Goal: Information Seeking & Learning: Learn about a topic

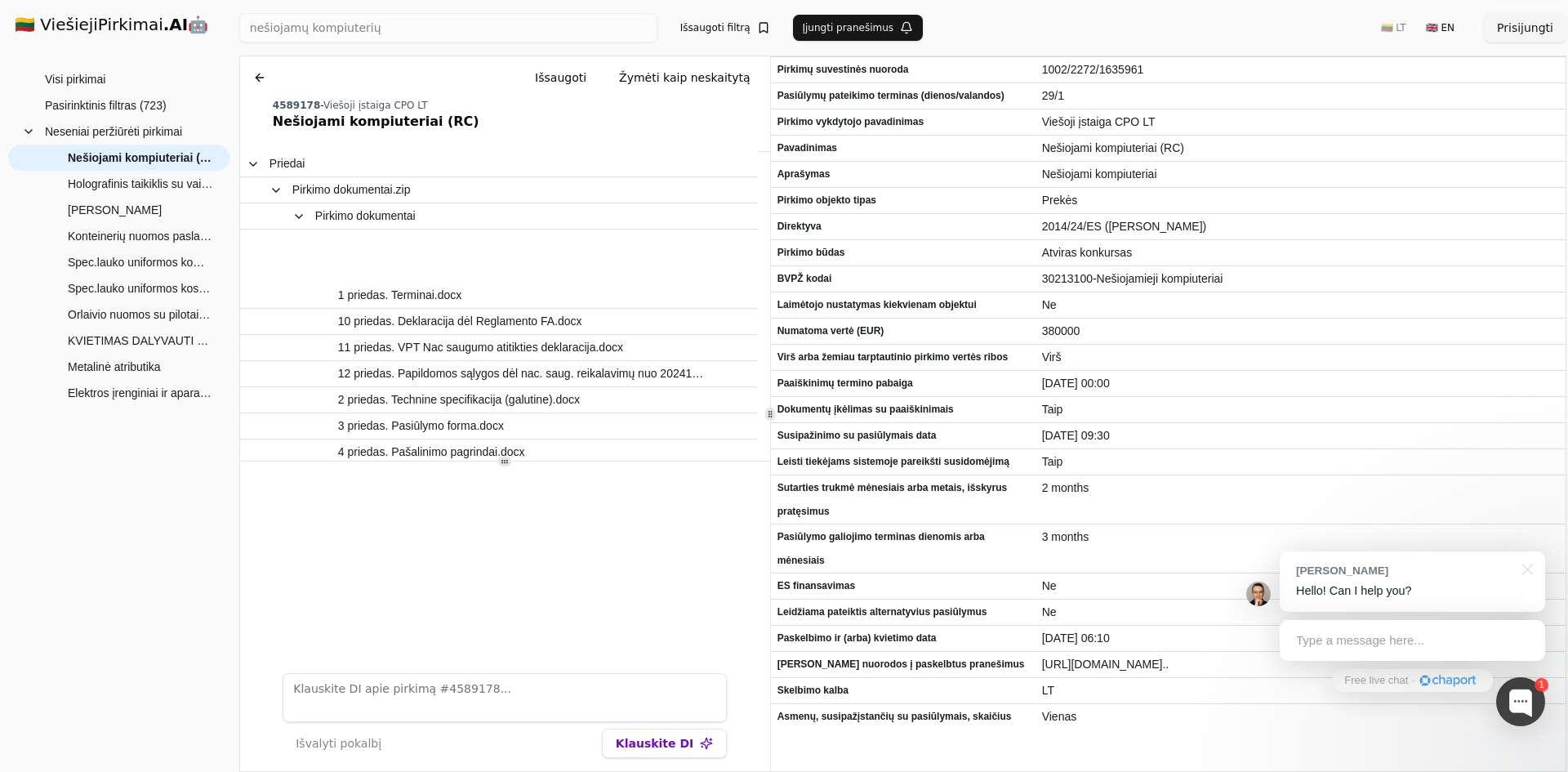
scroll to position [73, 0]
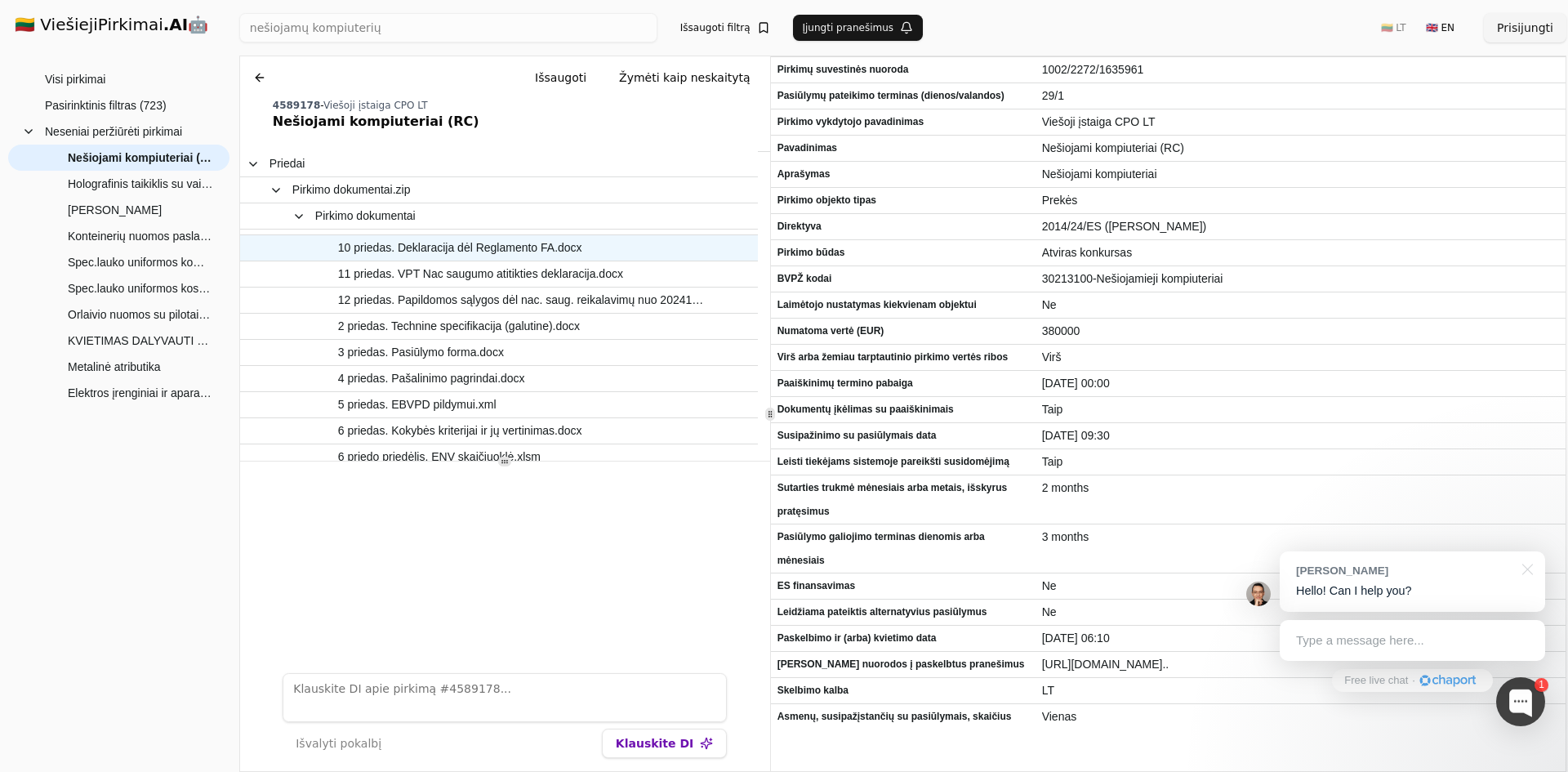
click at [502, 241] on span "10 priedas. Deklaracija dėl Reglamento FA.docx" at bounding box center [460, 248] width 244 height 24
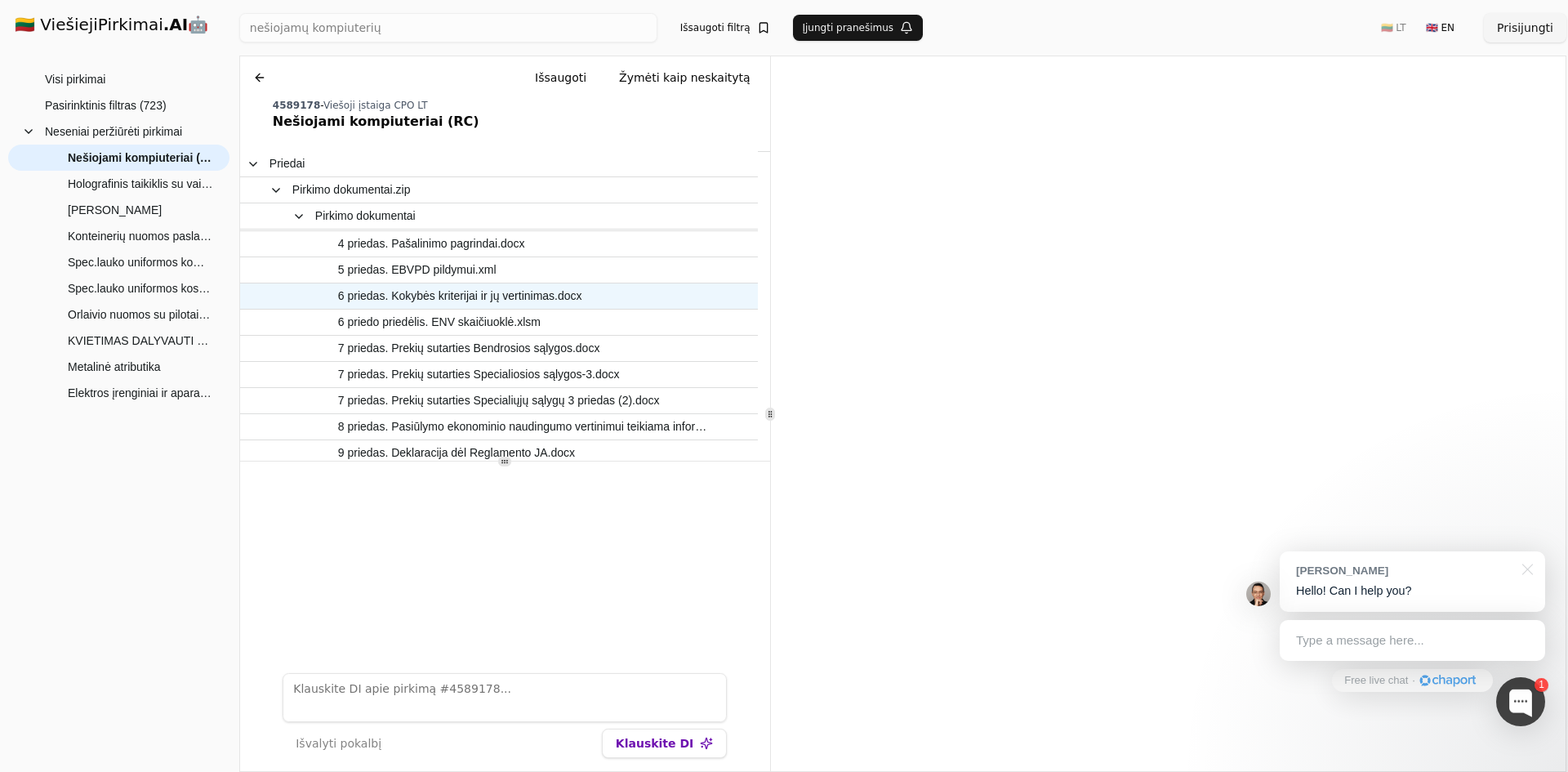
scroll to position [245, 0]
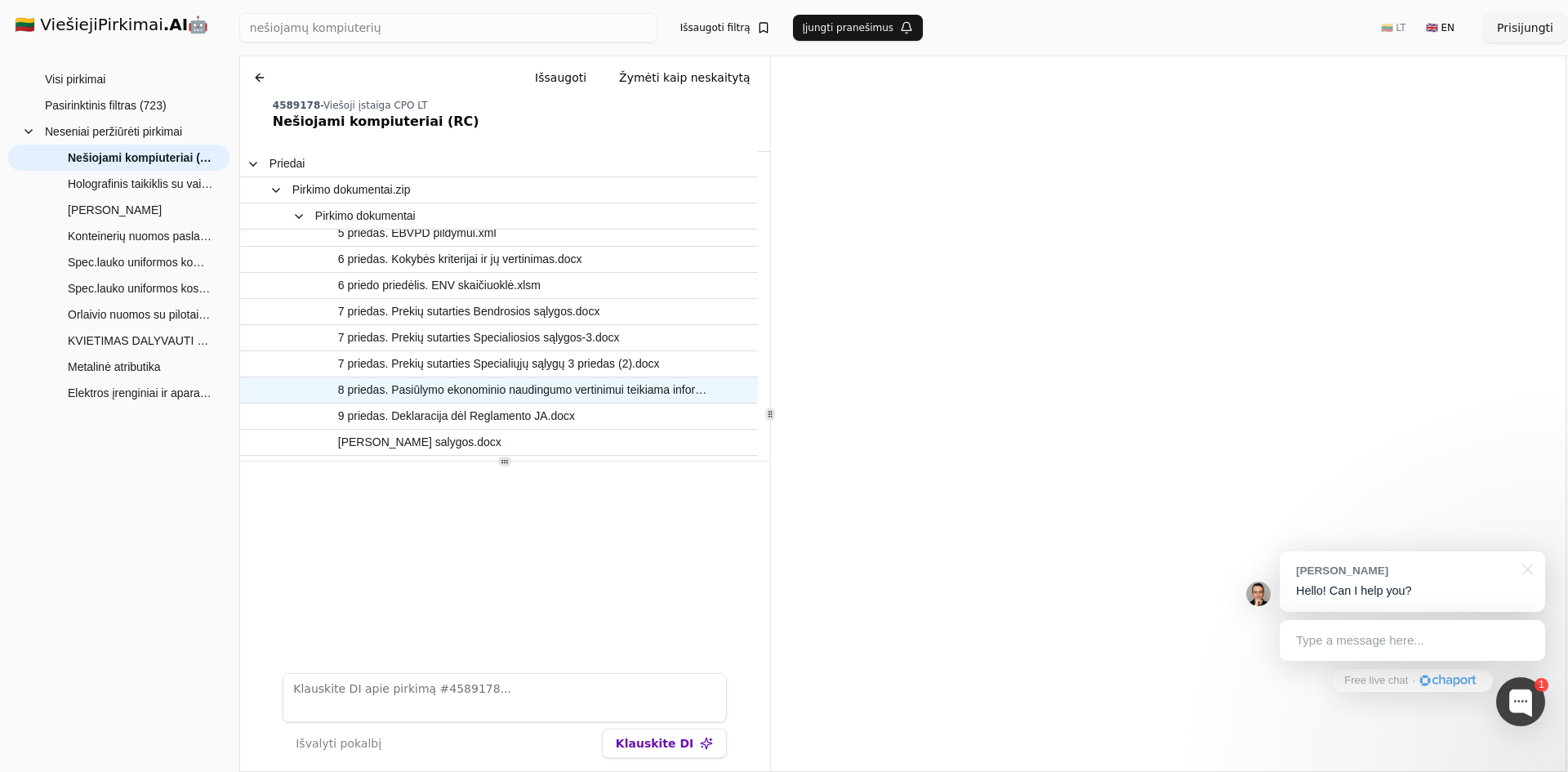
click at [623, 387] on span "8 priedas. Pasiūlymo ekonominio naudingumo vertinimui teikiama informacija.docx" at bounding box center [524, 390] width 372 height 24
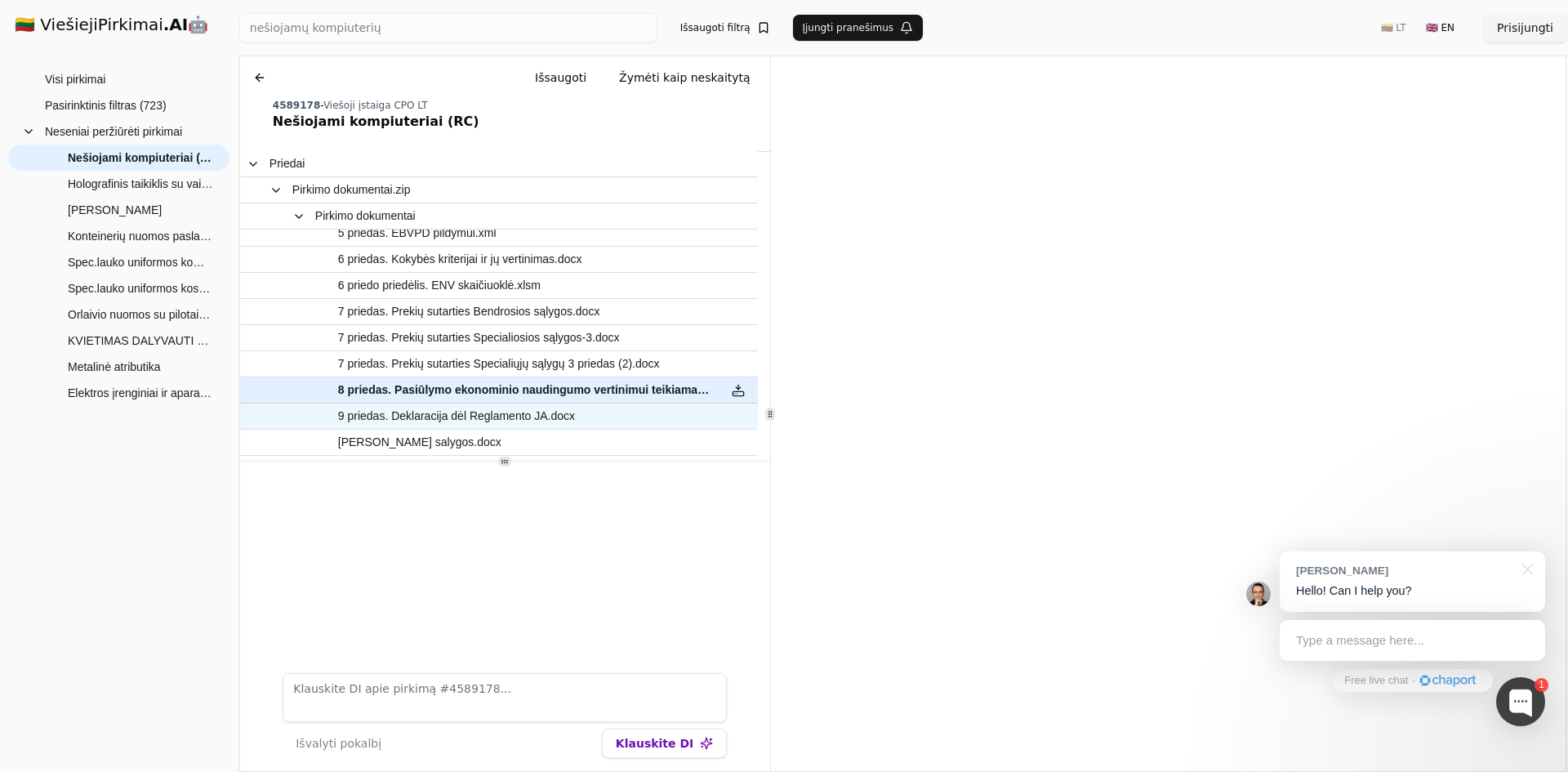
click at [460, 414] on span "9 priedas. Deklaracija dėl Reglamento JA.docx" at bounding box center [457, 416] width 237 height 24
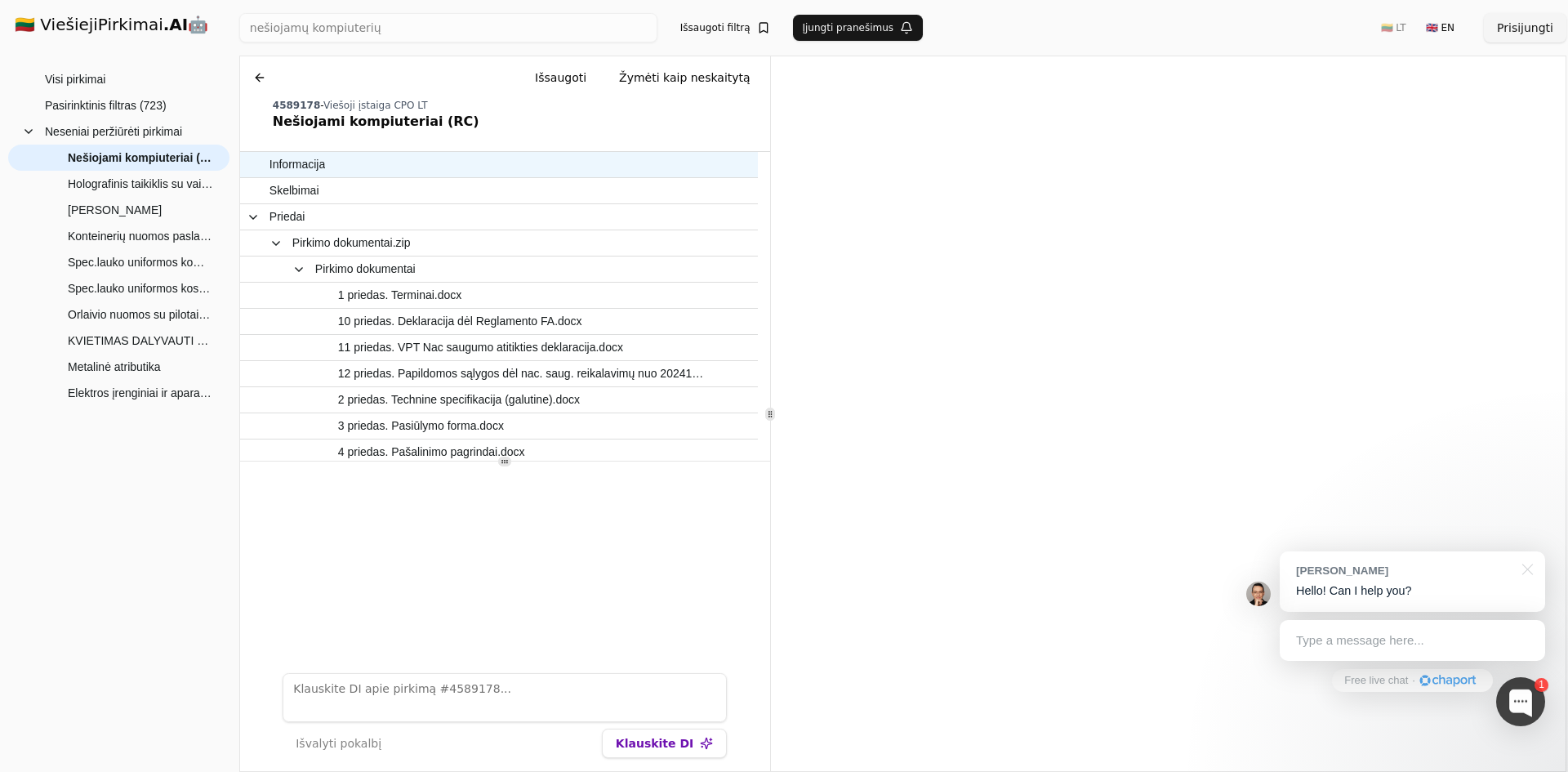
click at [304, 159] on span "Informacija" at bounding box center [298, 164] width 55 height 24
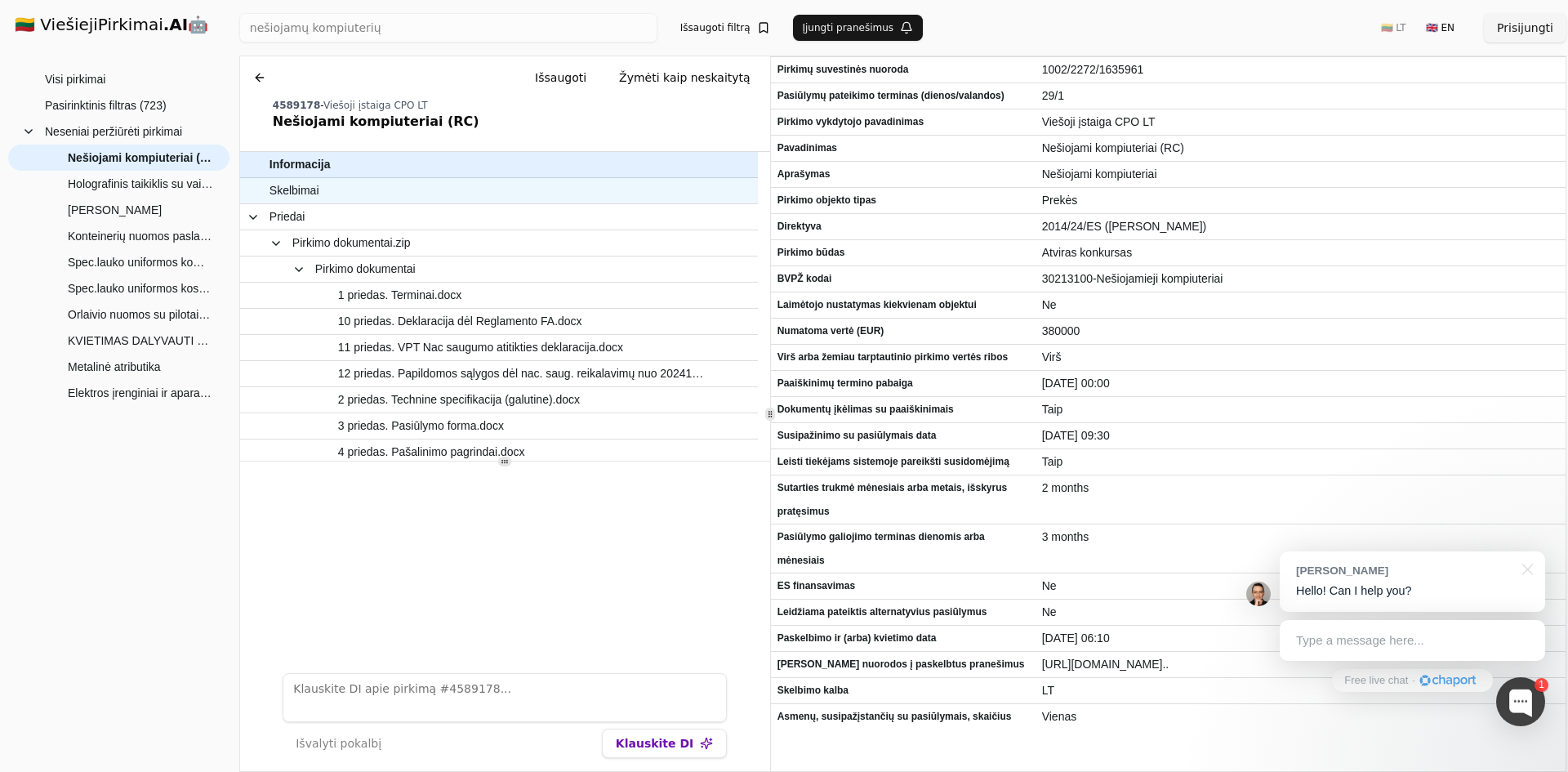
click at [301, 191] on span "Skelbimai" at bounding box center [295, 191] width 49 height 24
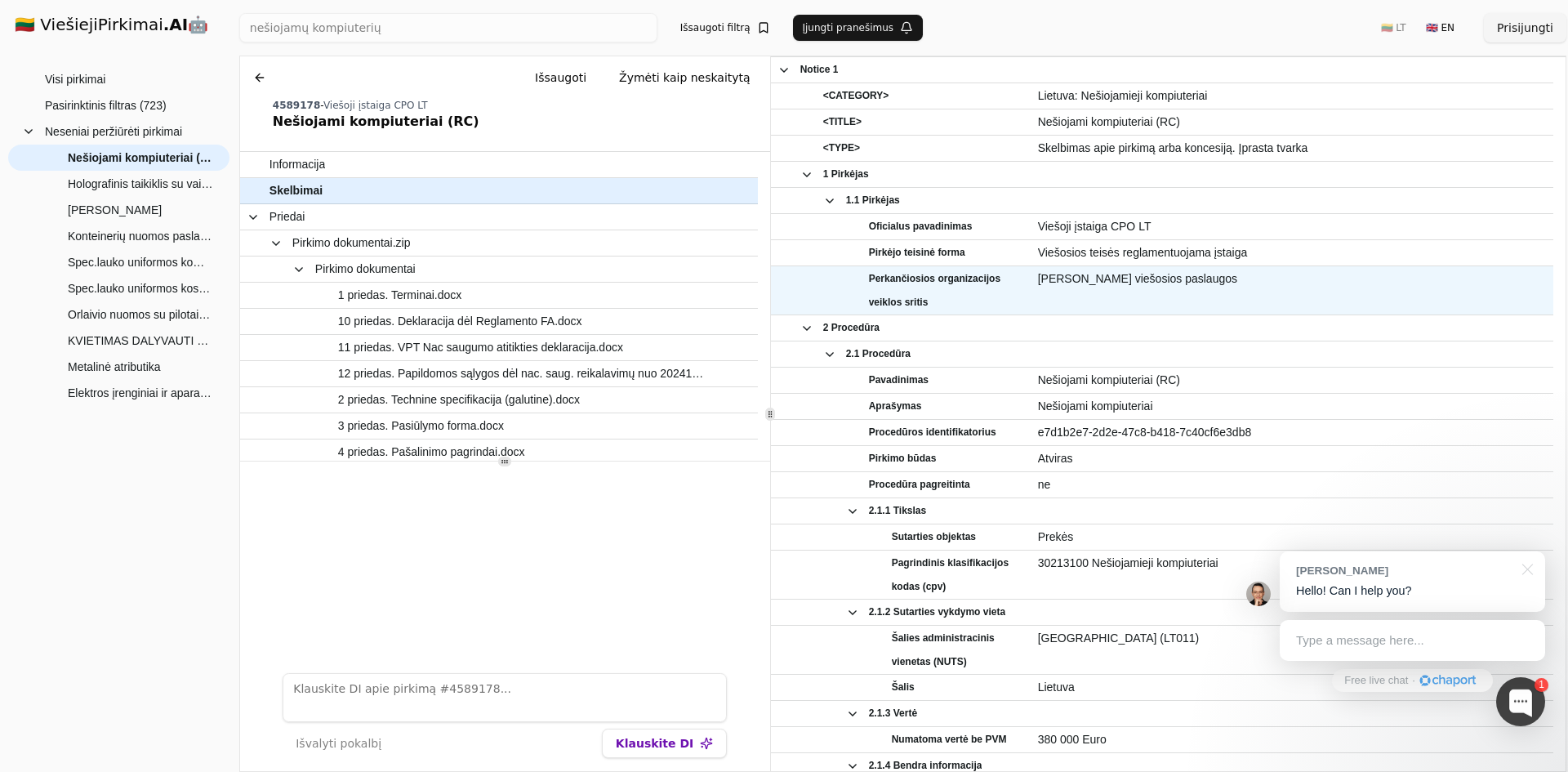
scroll to position [108, 0]
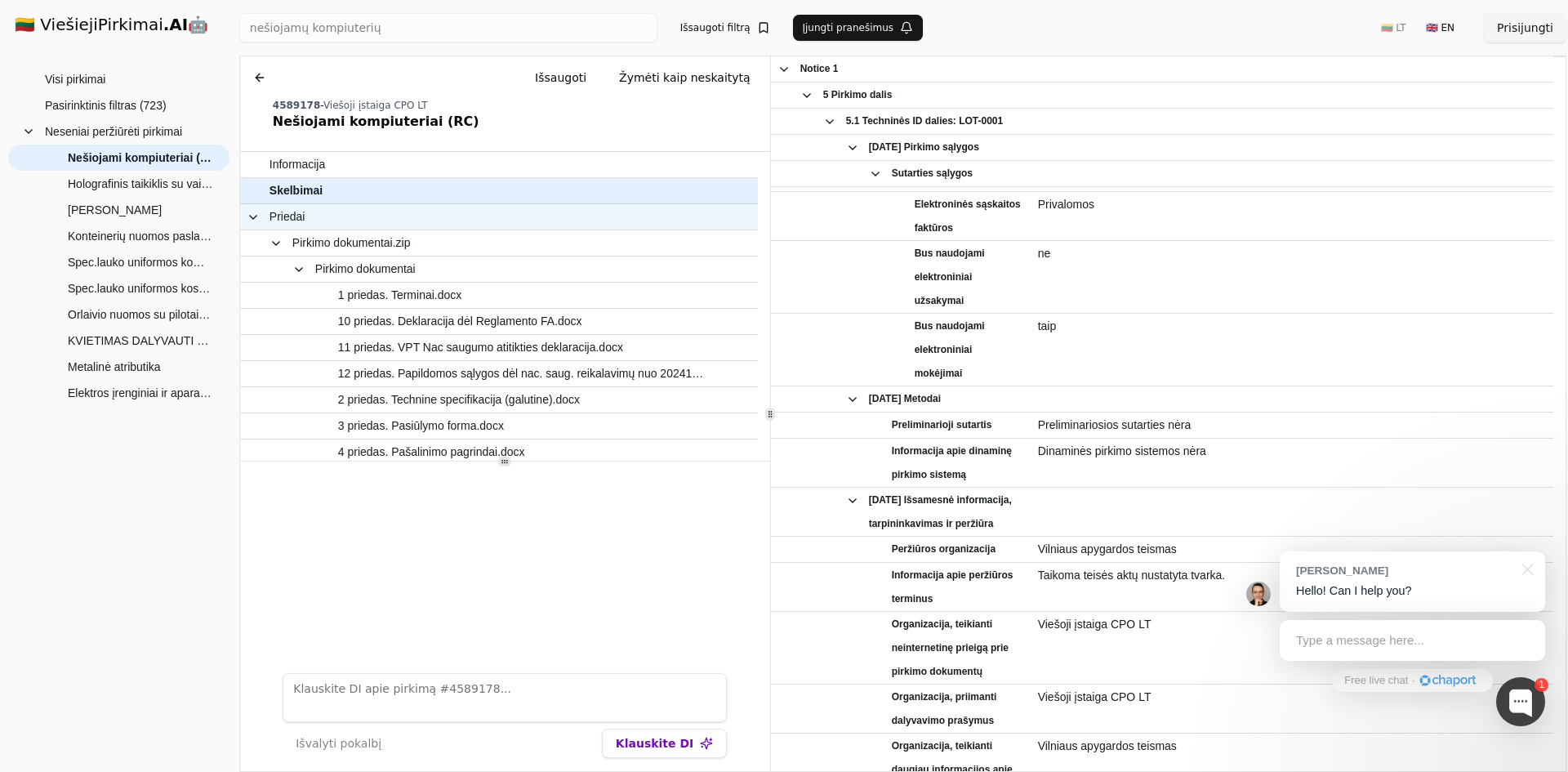
click at [252, 216] on span at bounding box center [252, 216] width 13 height 13
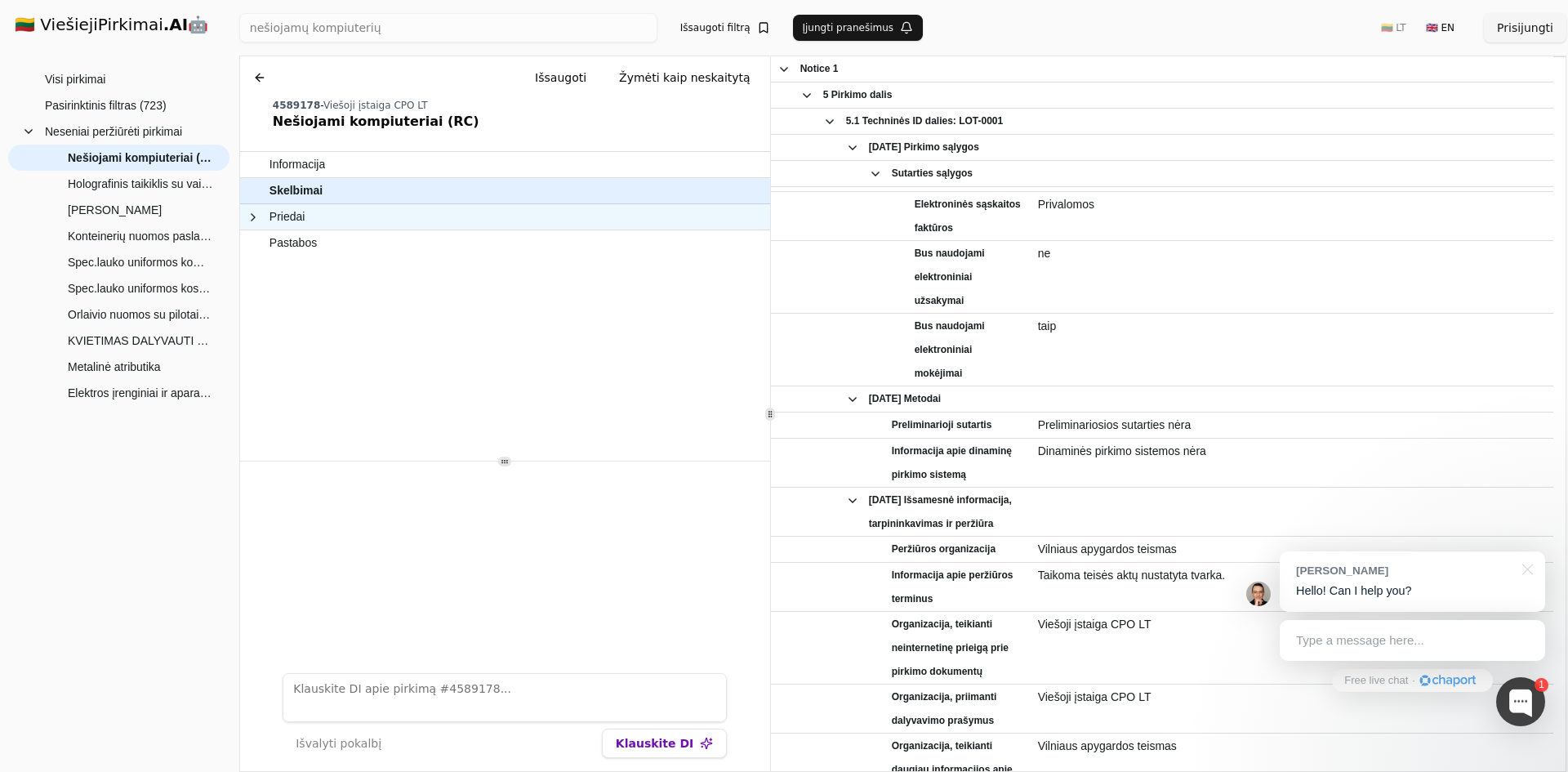
click at [252, 216] on span at bounding box center [252, 216] width 13 height 13
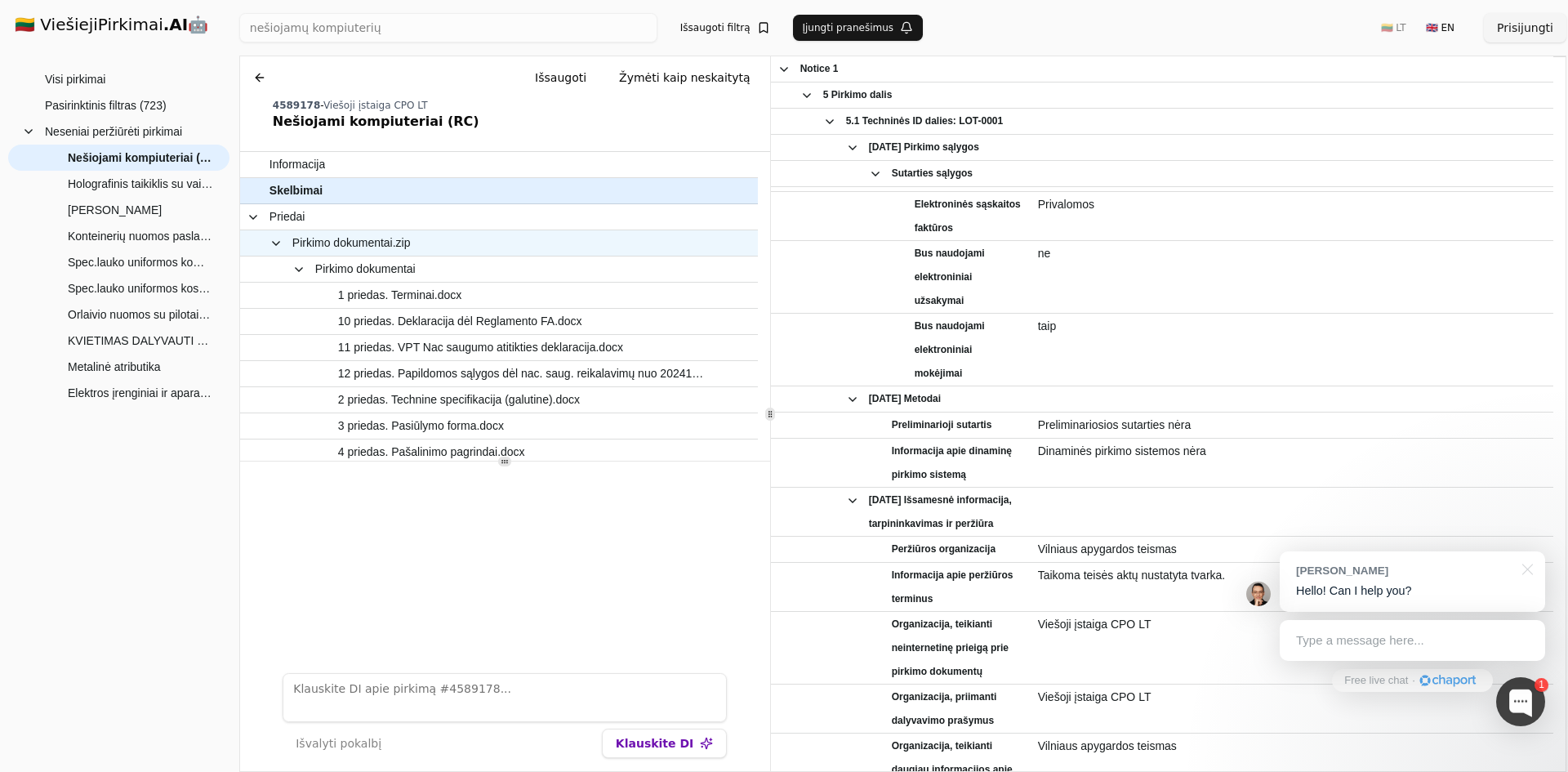
click at [280, 242] on span at bounding box center [276, 243] width 13 height 13
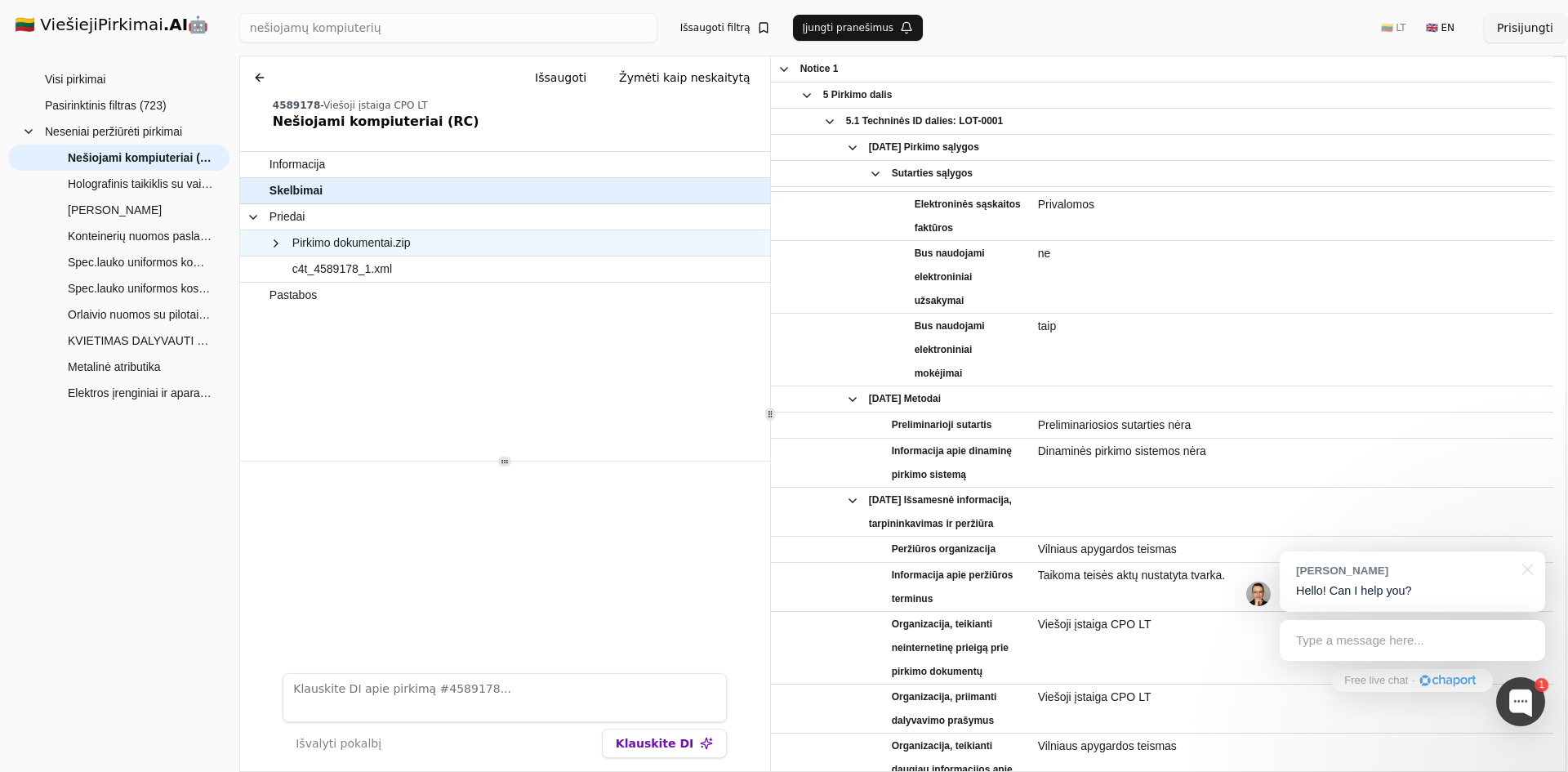
click at [280, 244] on span at bounding box center [276, 243] width 13 height 13
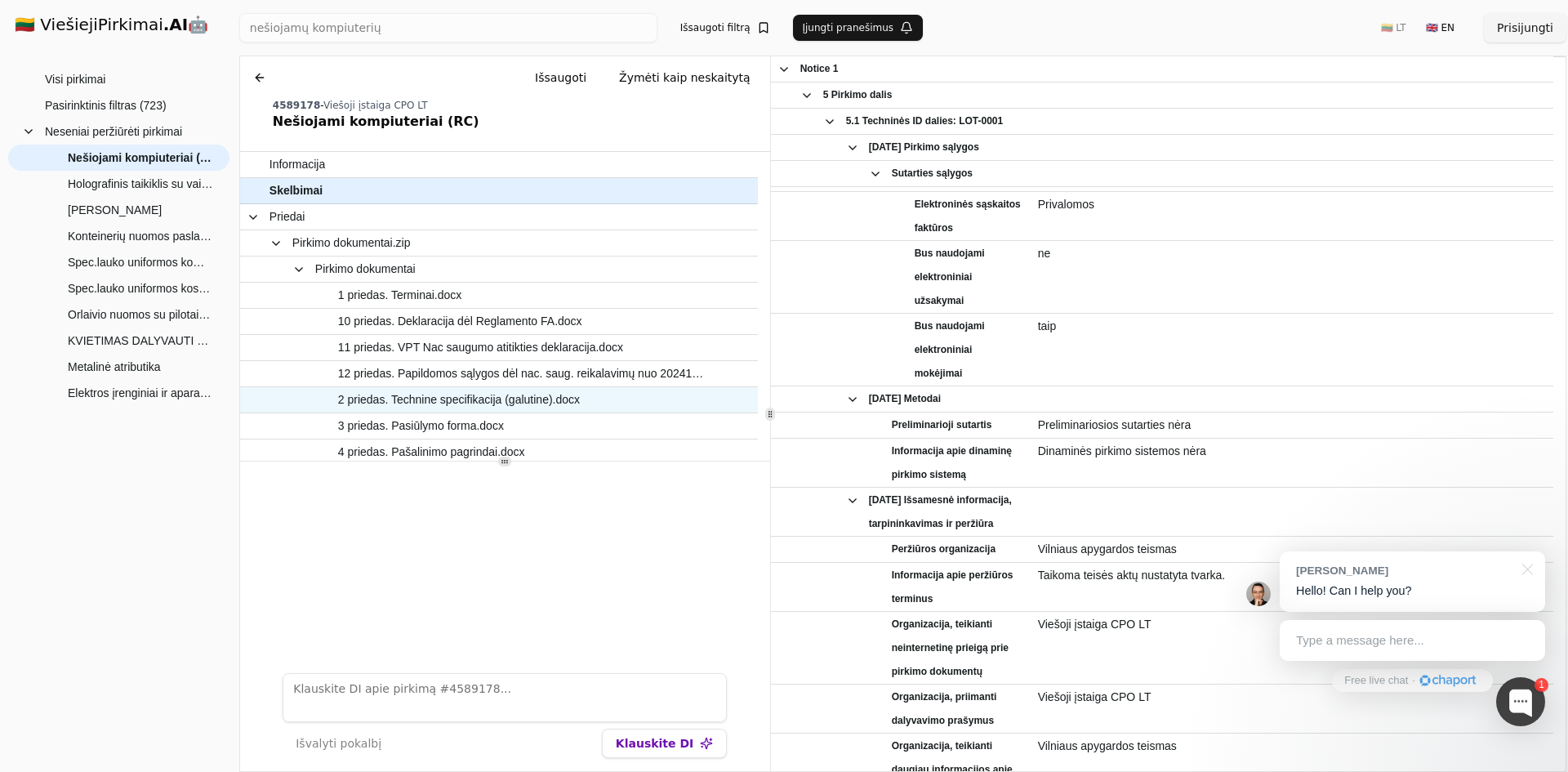
click at [460, 397] on span "2 priedas. Technine specifikacija (galutine).docx" at bounding box center [459, 399] width 242 height 24
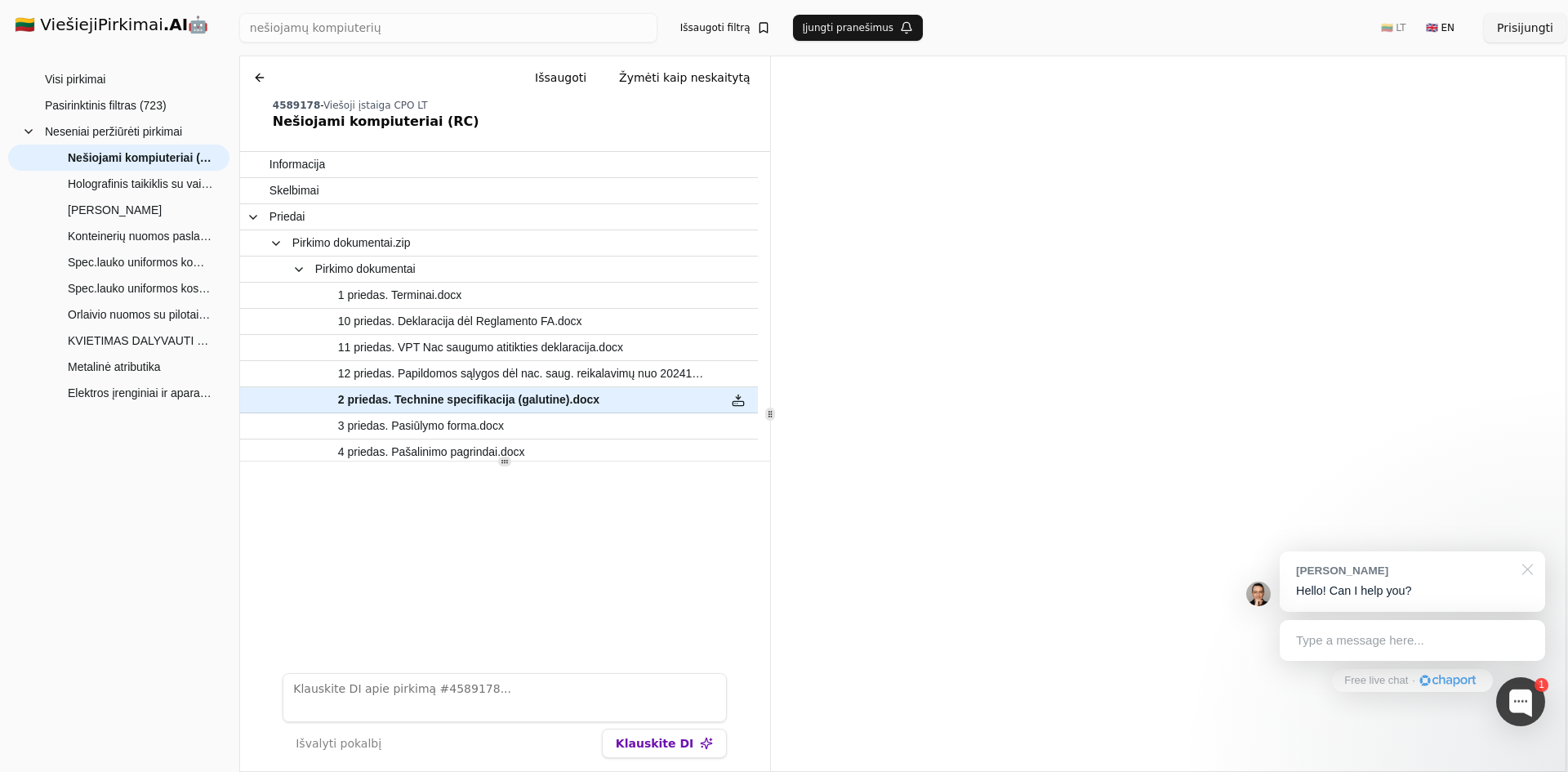
click at [1526, 569] on div at bounding box center [1524, 568] width 41 height 34
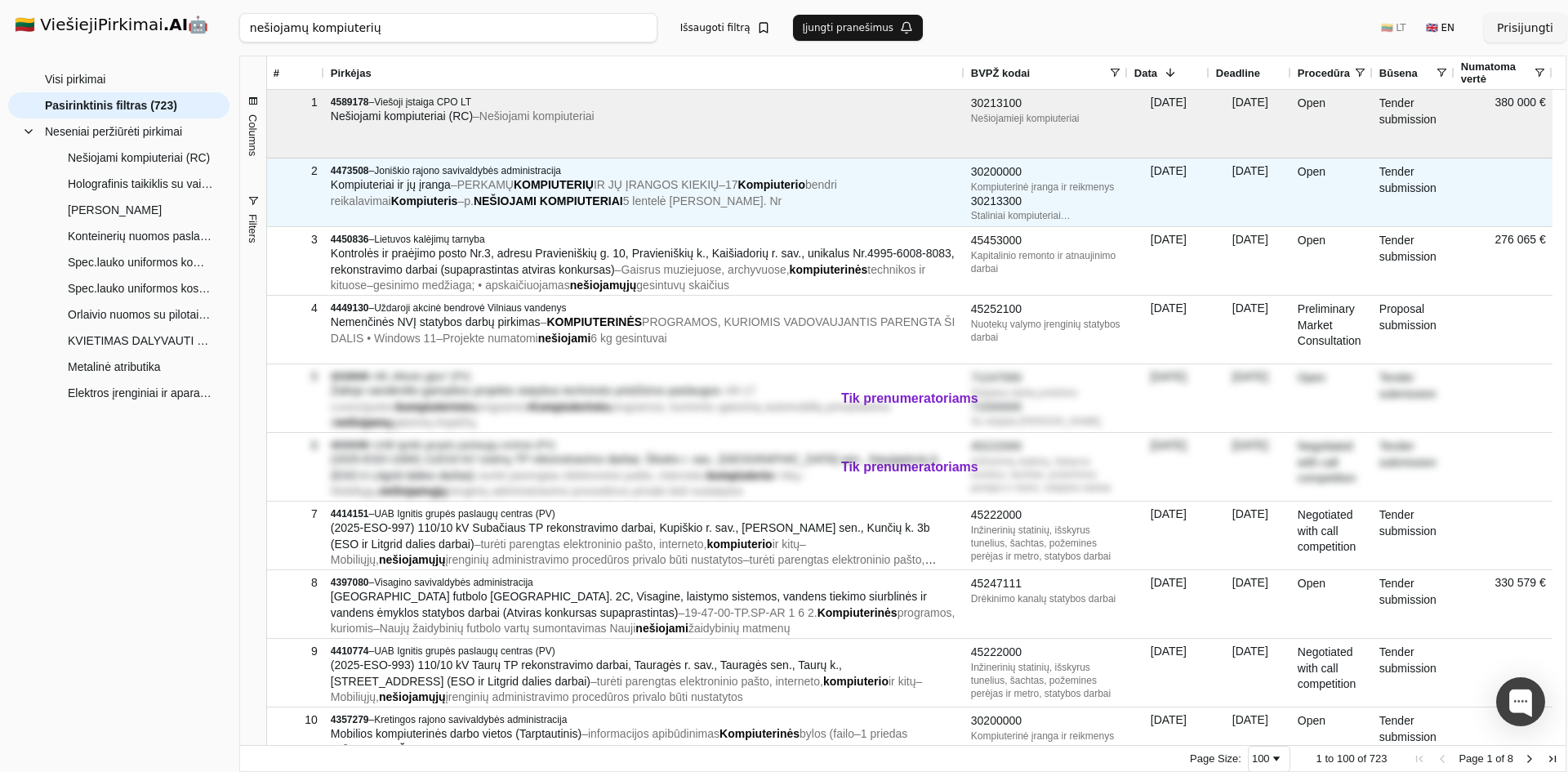
click at [617, 186] on span "IR JŲ ĮRANGOS KIEKIŲ" at bounding box center [656, 184] width 125 height 13
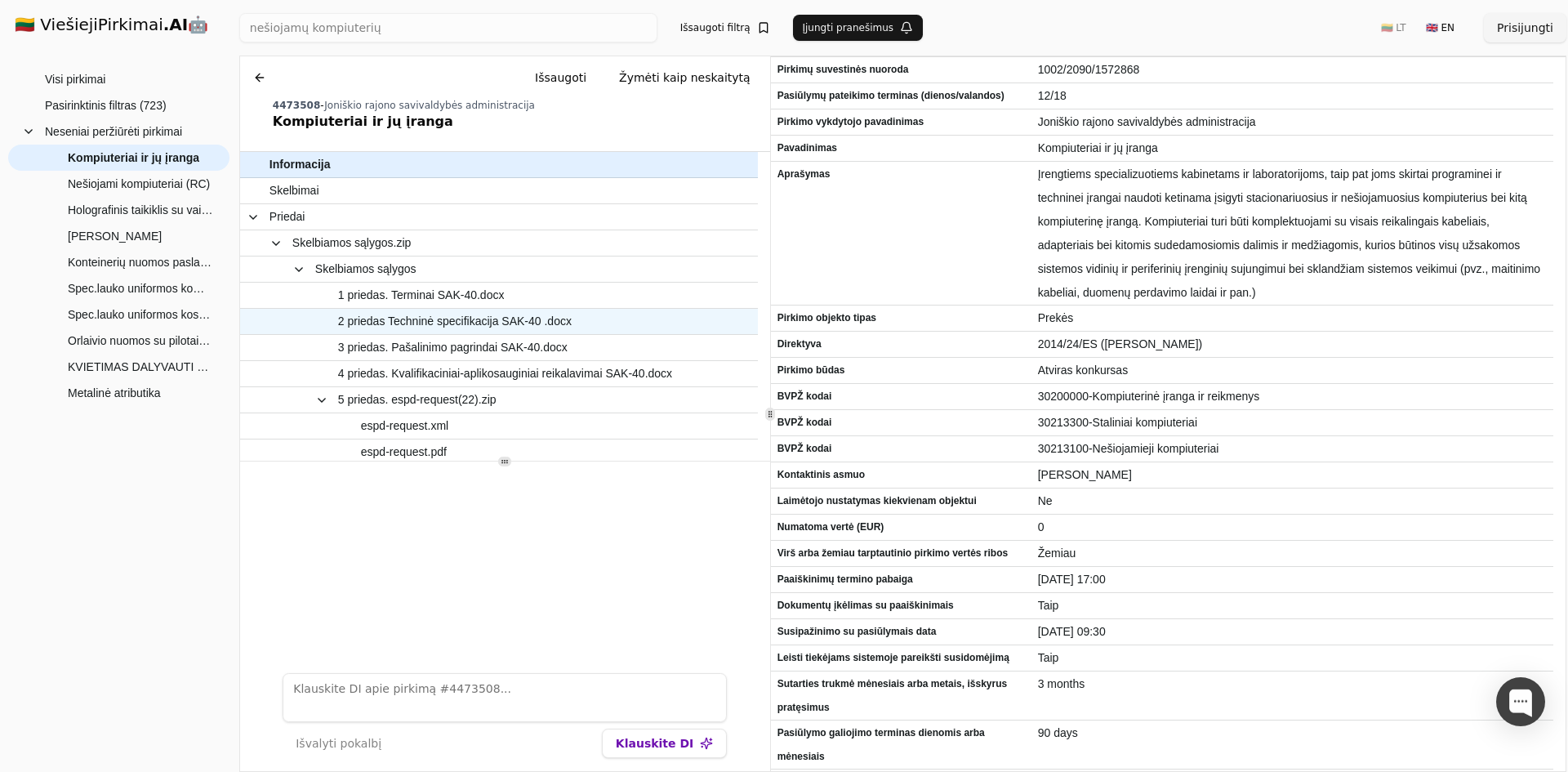
click at [427, 317] on span "2 priedas Techninė specifikacija SAK-40 .docx" at bounding box center [455, 321] width 233 height 24
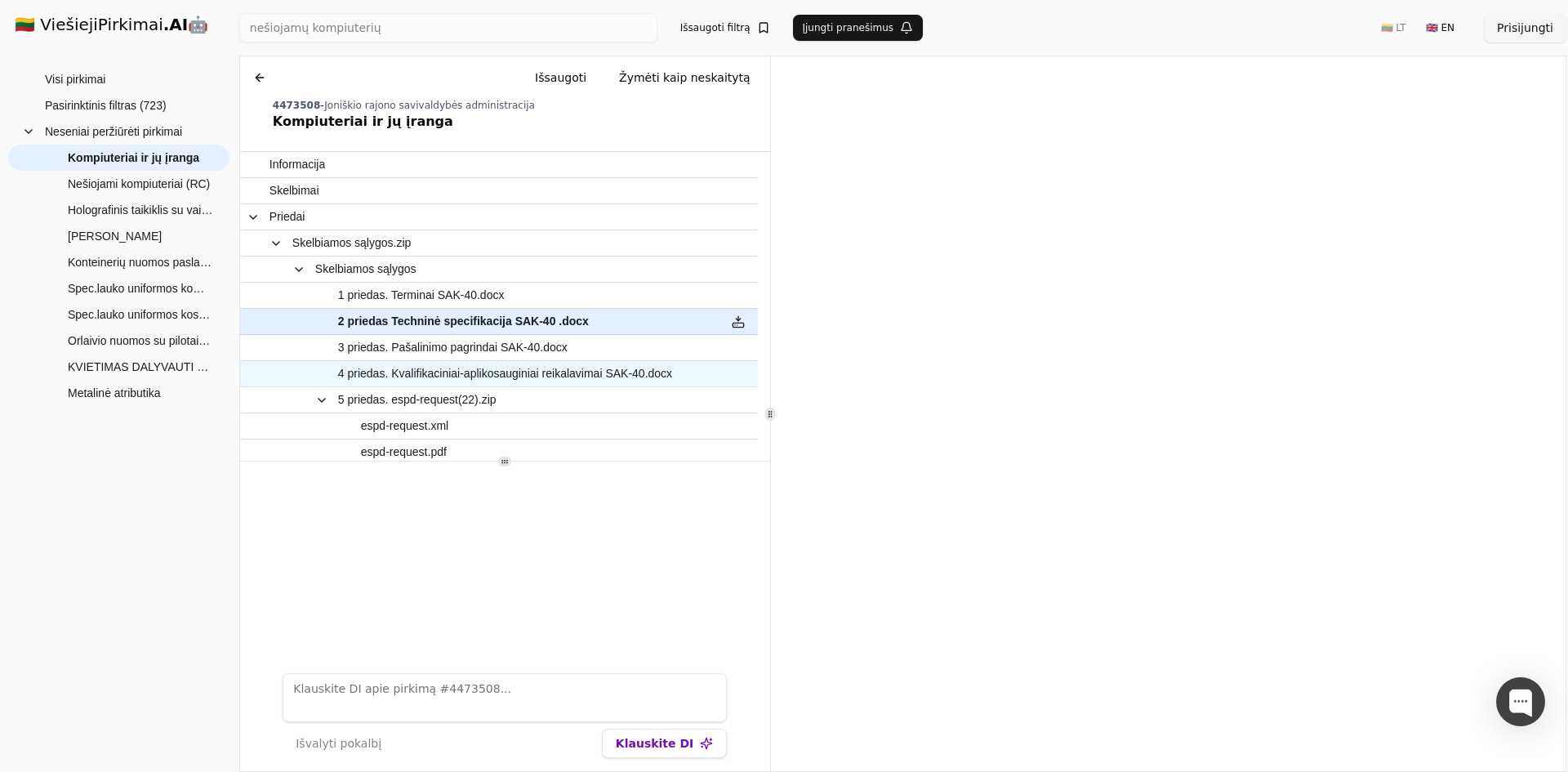
click at [495, 371] on span "4 priedas. Kvalifikaciniai-aplikosauginiai reikalavimai SAK-40.docx" at bounding box center [505, 374] width 334 height 24
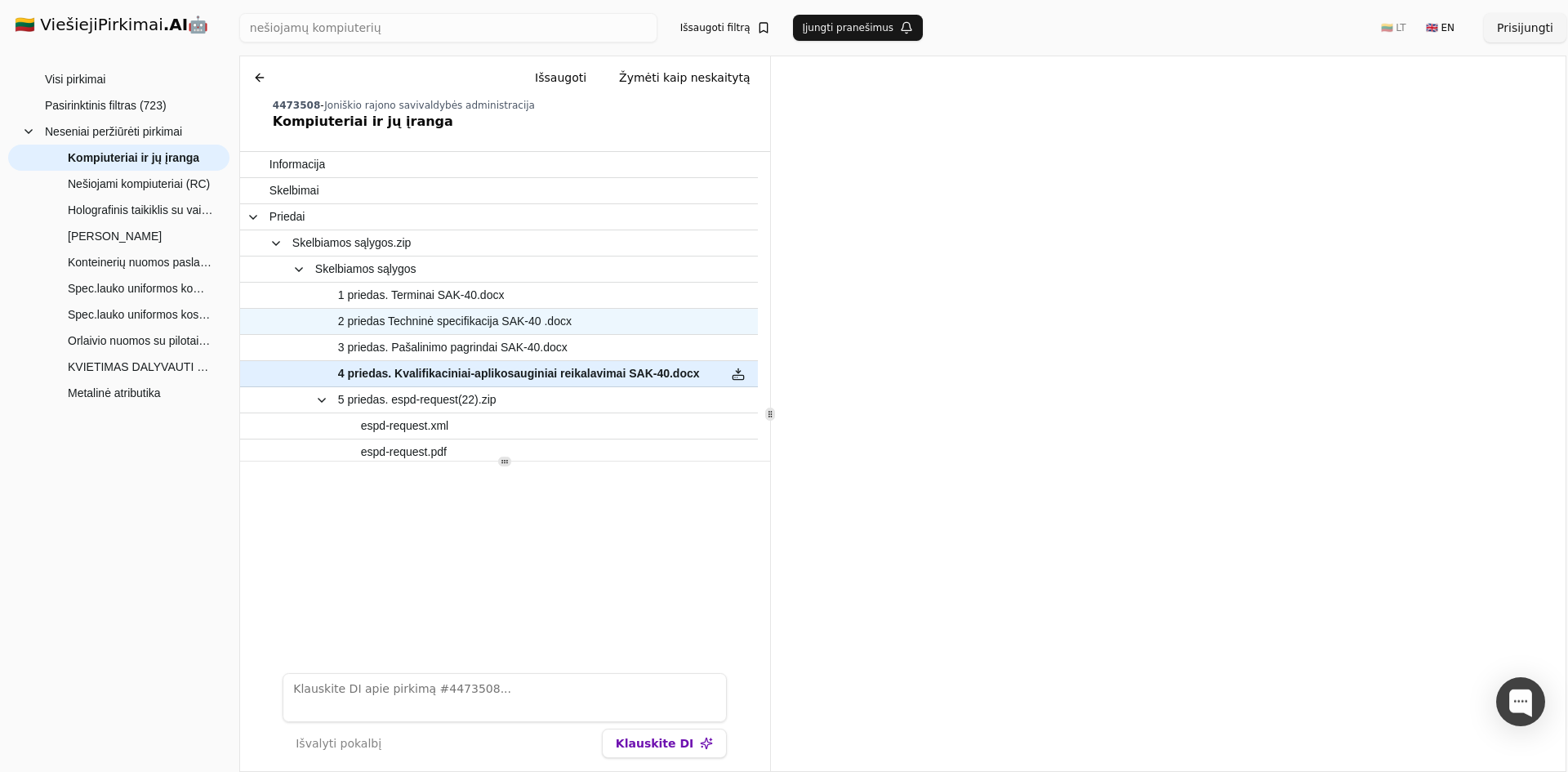
click at [447, 316] on span "2 priedas Techninė specifikacija SAK-40 .docx" at bounding box center [455, 321] width 233 height 24
click at [127, 180] on span "Nešiojami kompiuteriai (RC)" at bounding box center [139, 183] width 142 height 25
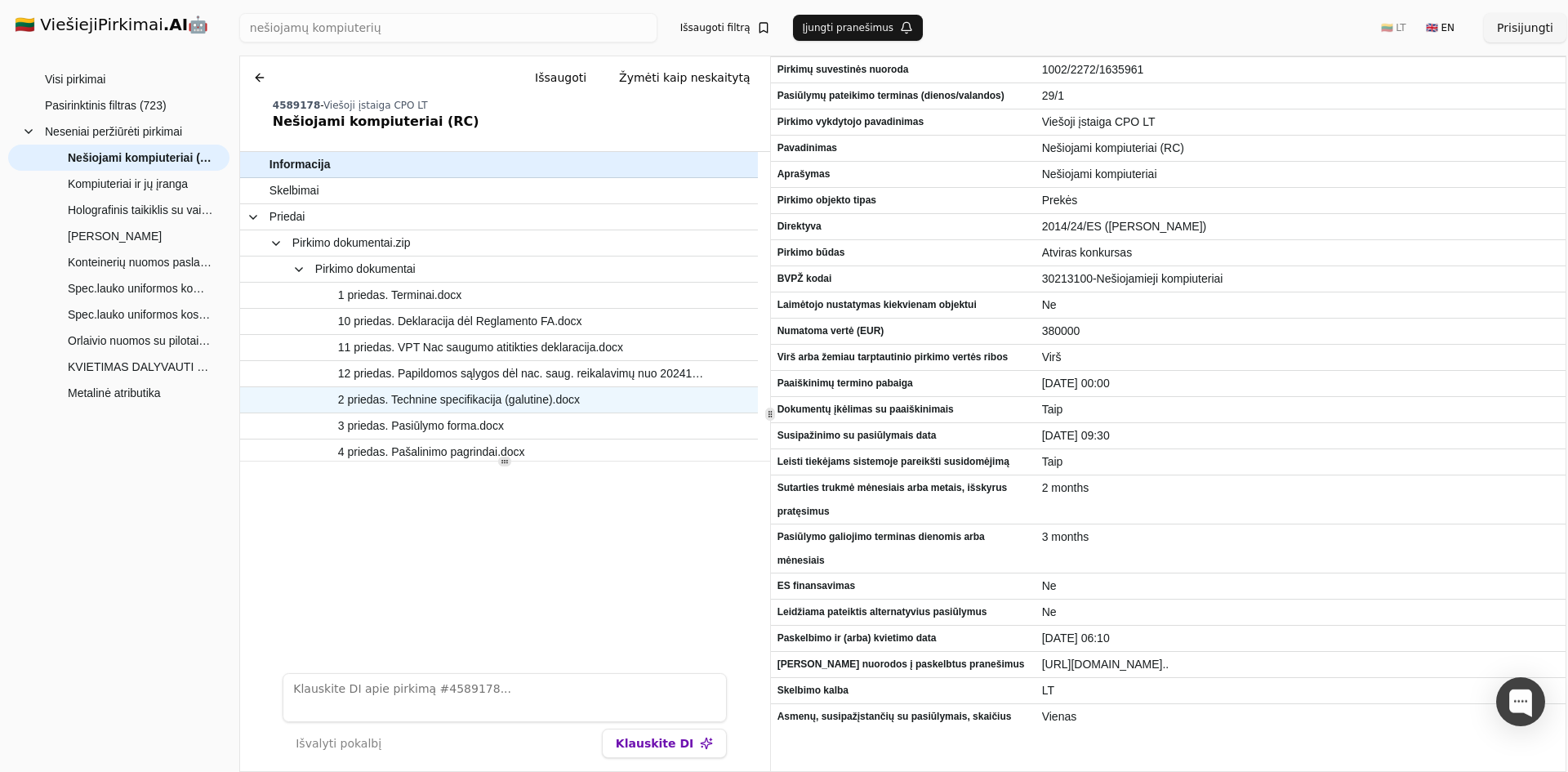
click at [458, 399] on span "2 priedas. Technine specifikacija (galutine).docx" at bounding box center [459, 399] width 242 height 24
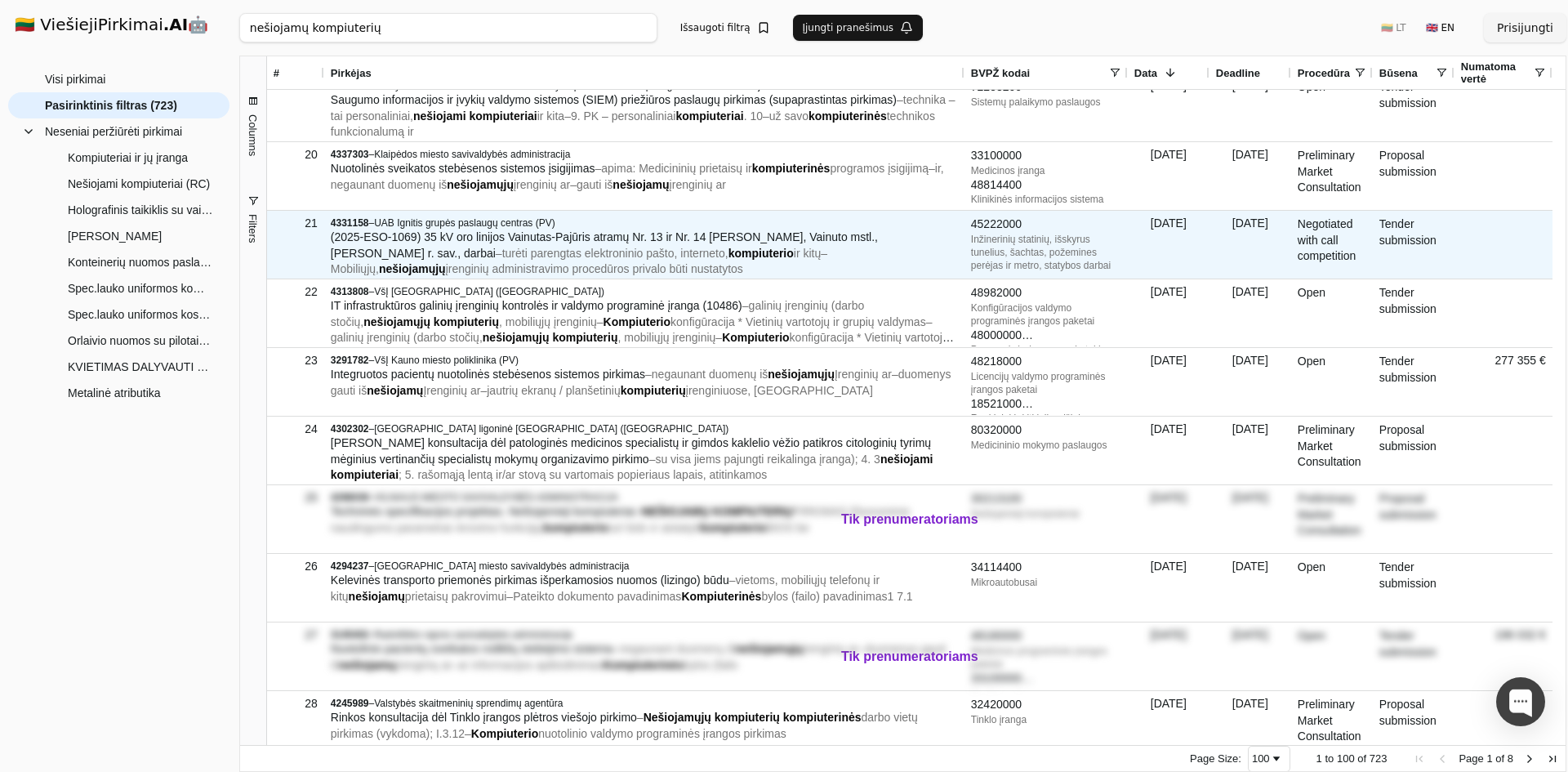
scroll to position [1470, 0]
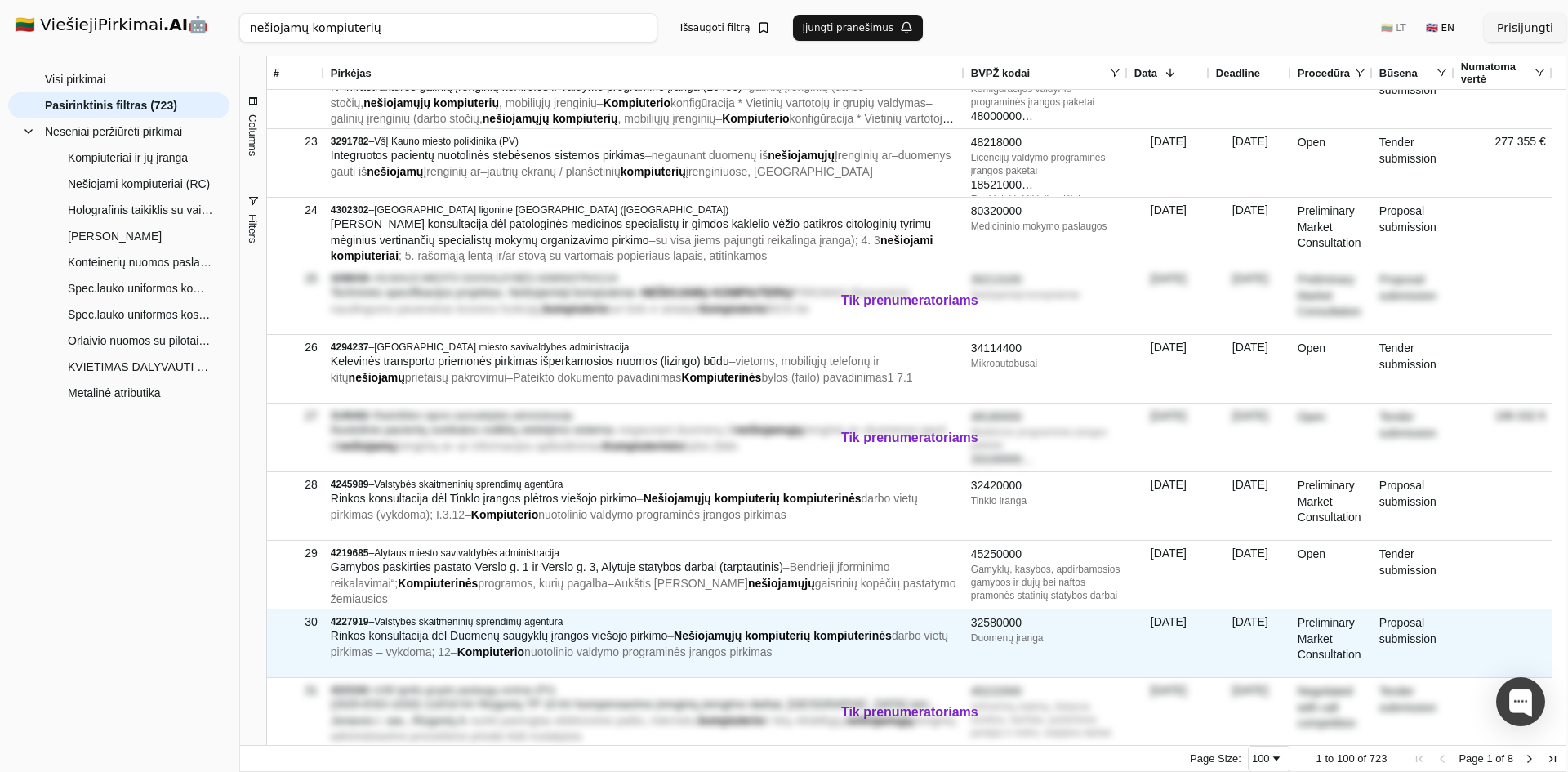
click at [505, 632] on span "Rinkos konsultacija dėl Duomenų saugyklų įrangos viešojo pirkimo" at bounding box center [499, 635] width 336 height 13
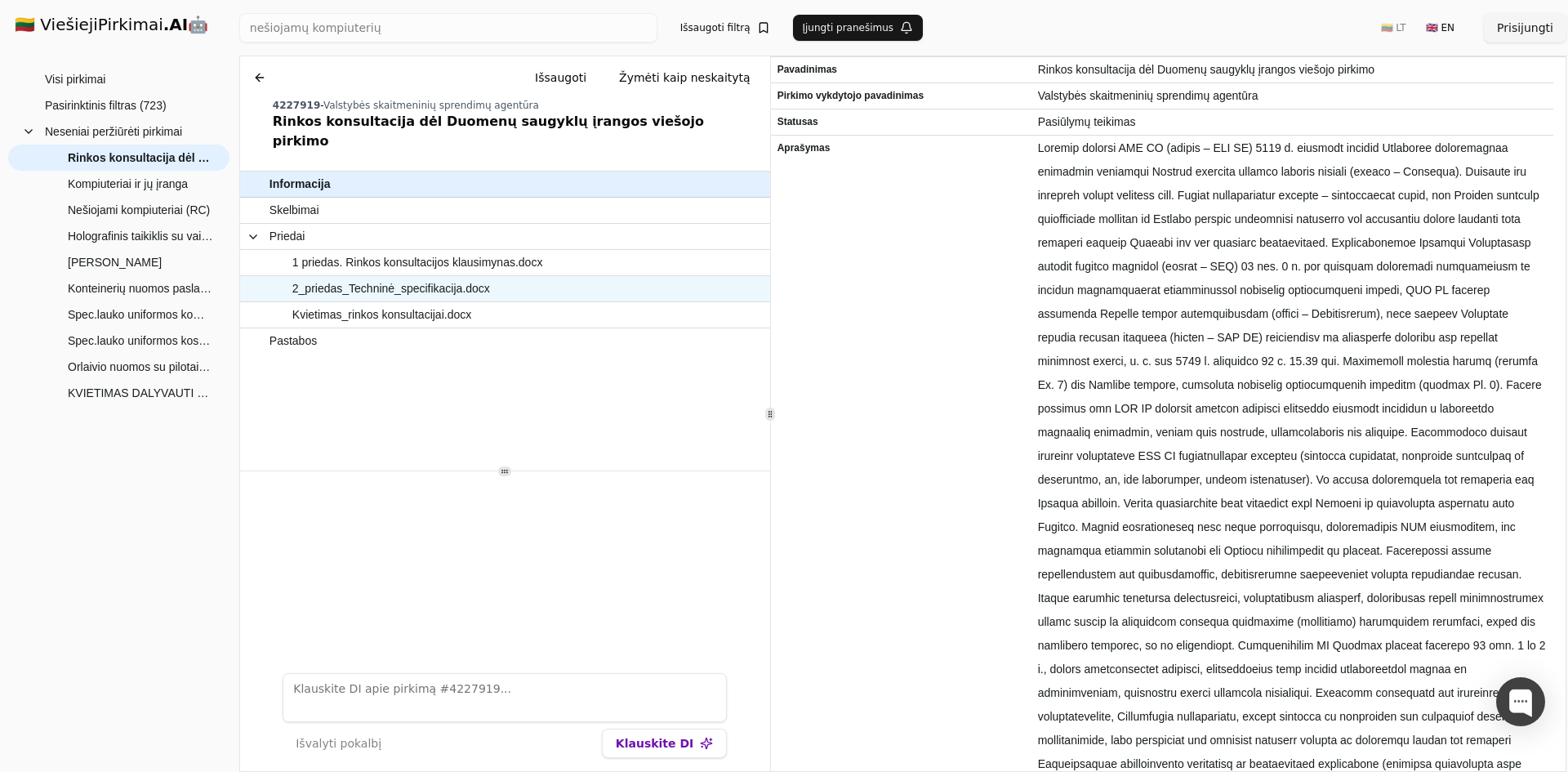
click at [360, 277] on span "2_priedas_Techninė_specifikacija.docx" at bounding box center [392, 289] width 198 height 24
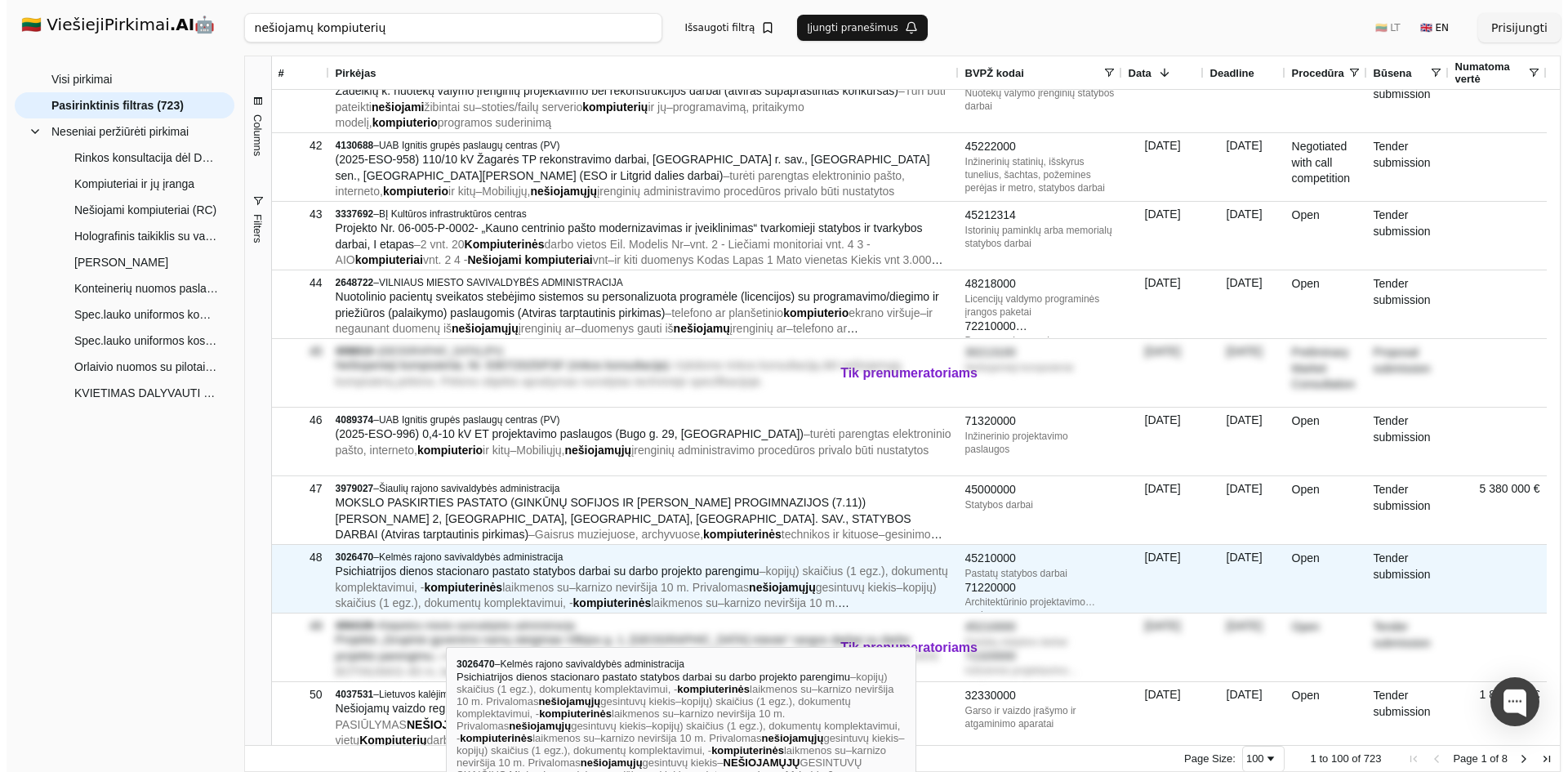
scroll to position [3103, 0]
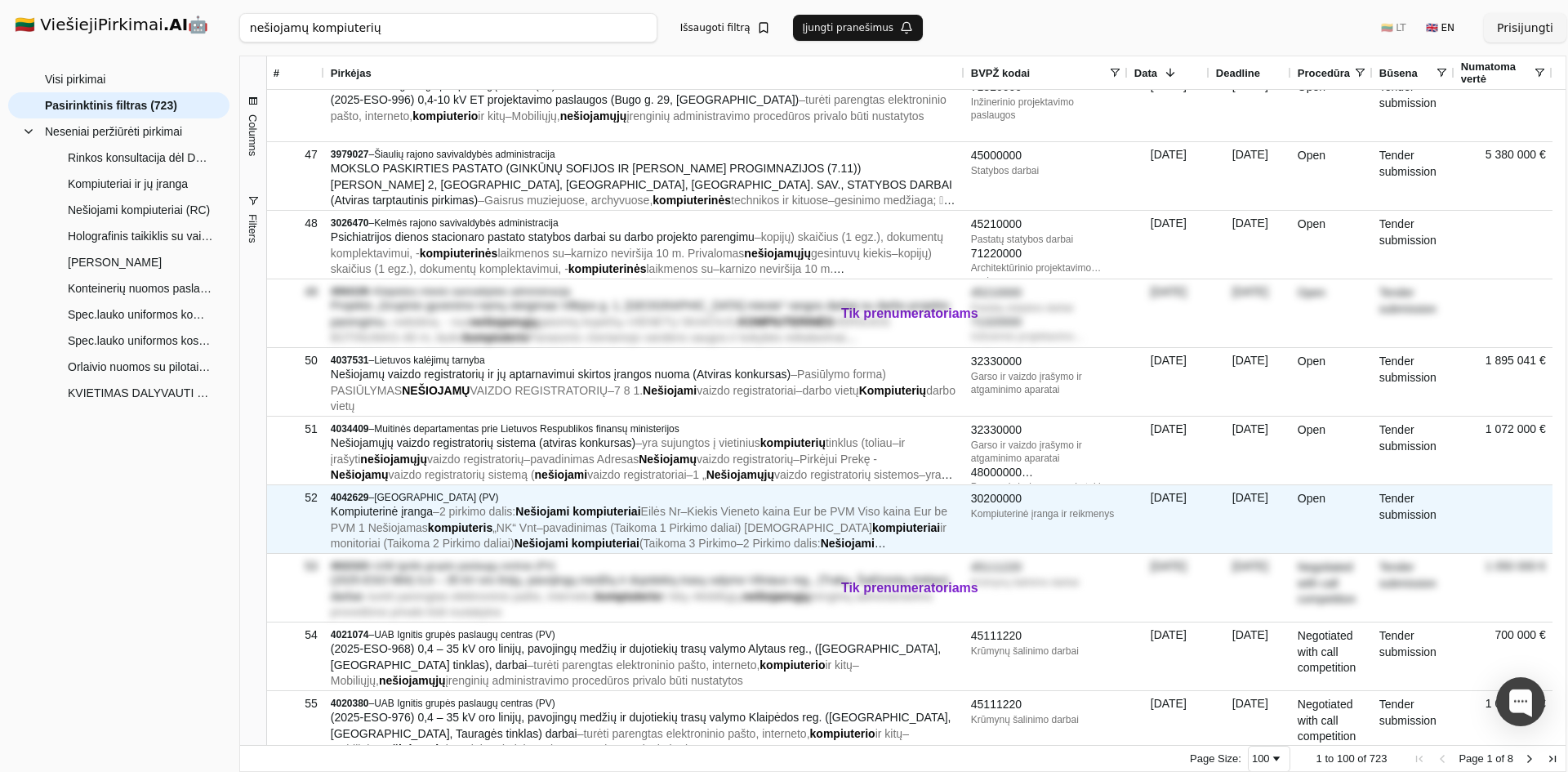
click at [458, 529] on span "kompiuteris" at bounding box center [460, 527] width 64 height 13
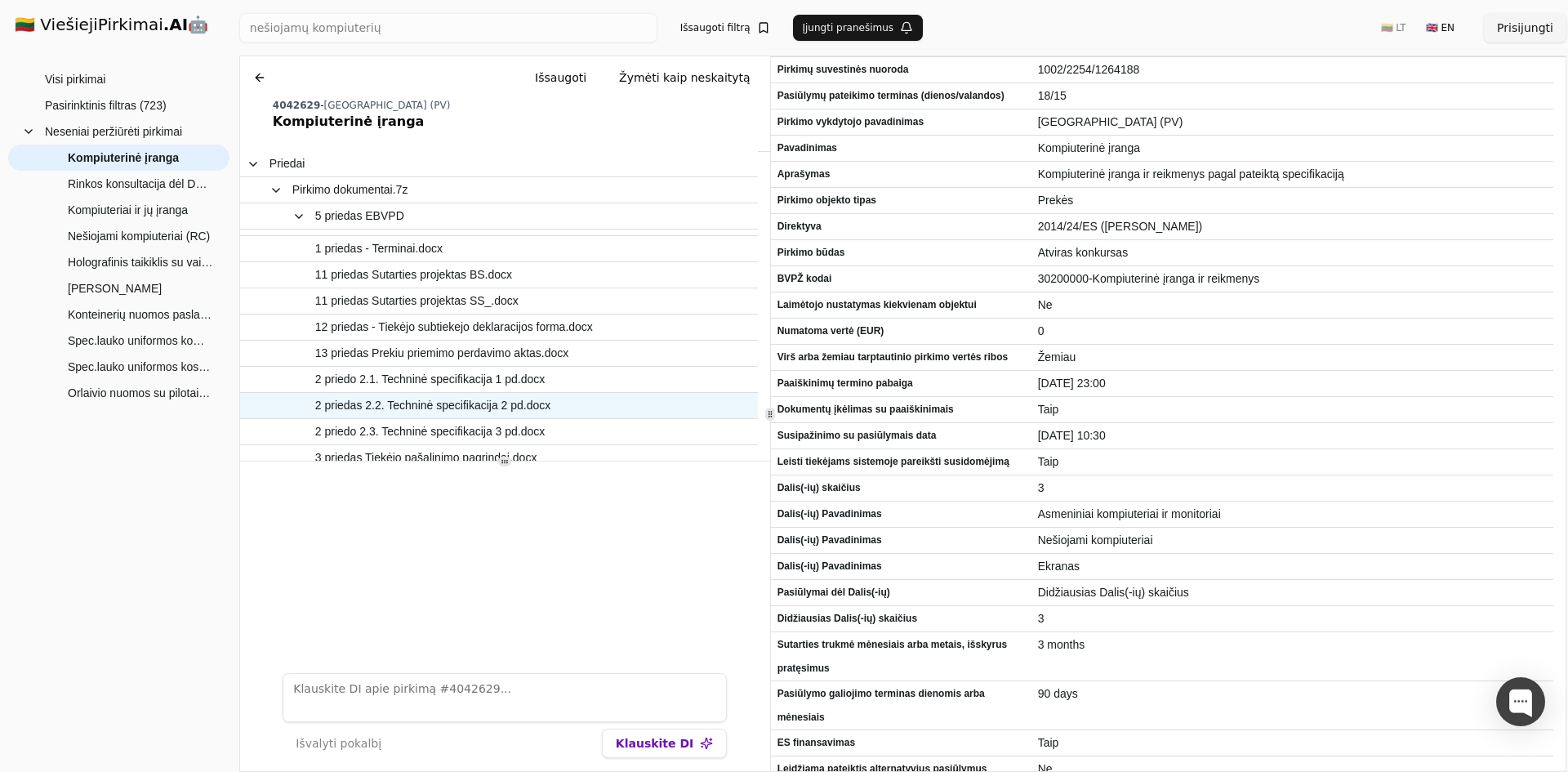
scroll to position [163, 0]
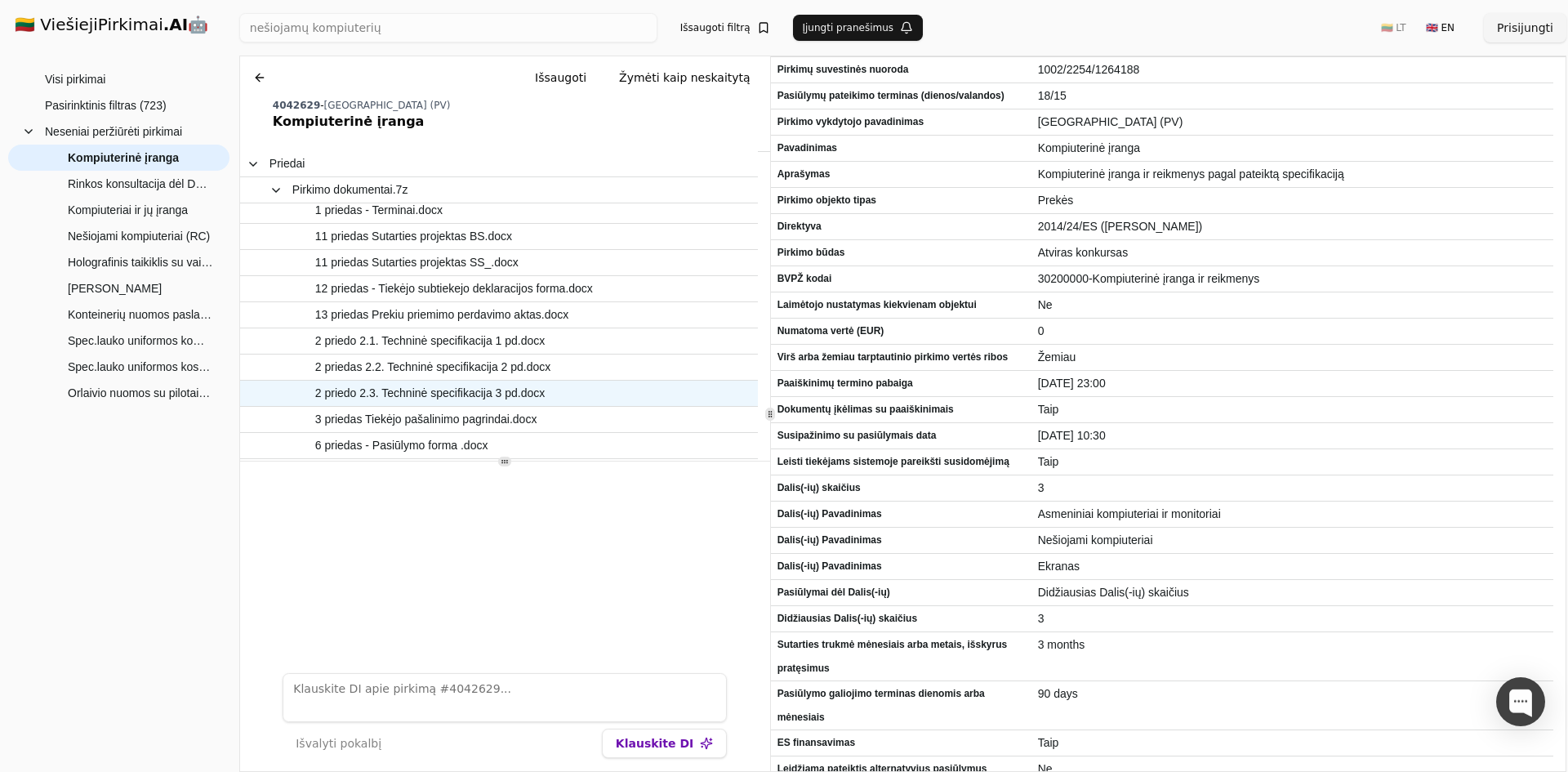
click at [392, 387] on span "2 priedo 2.3. Techninė specifikacija 3 pd.docx" at bounding box center [430, 393] width 229 height 24
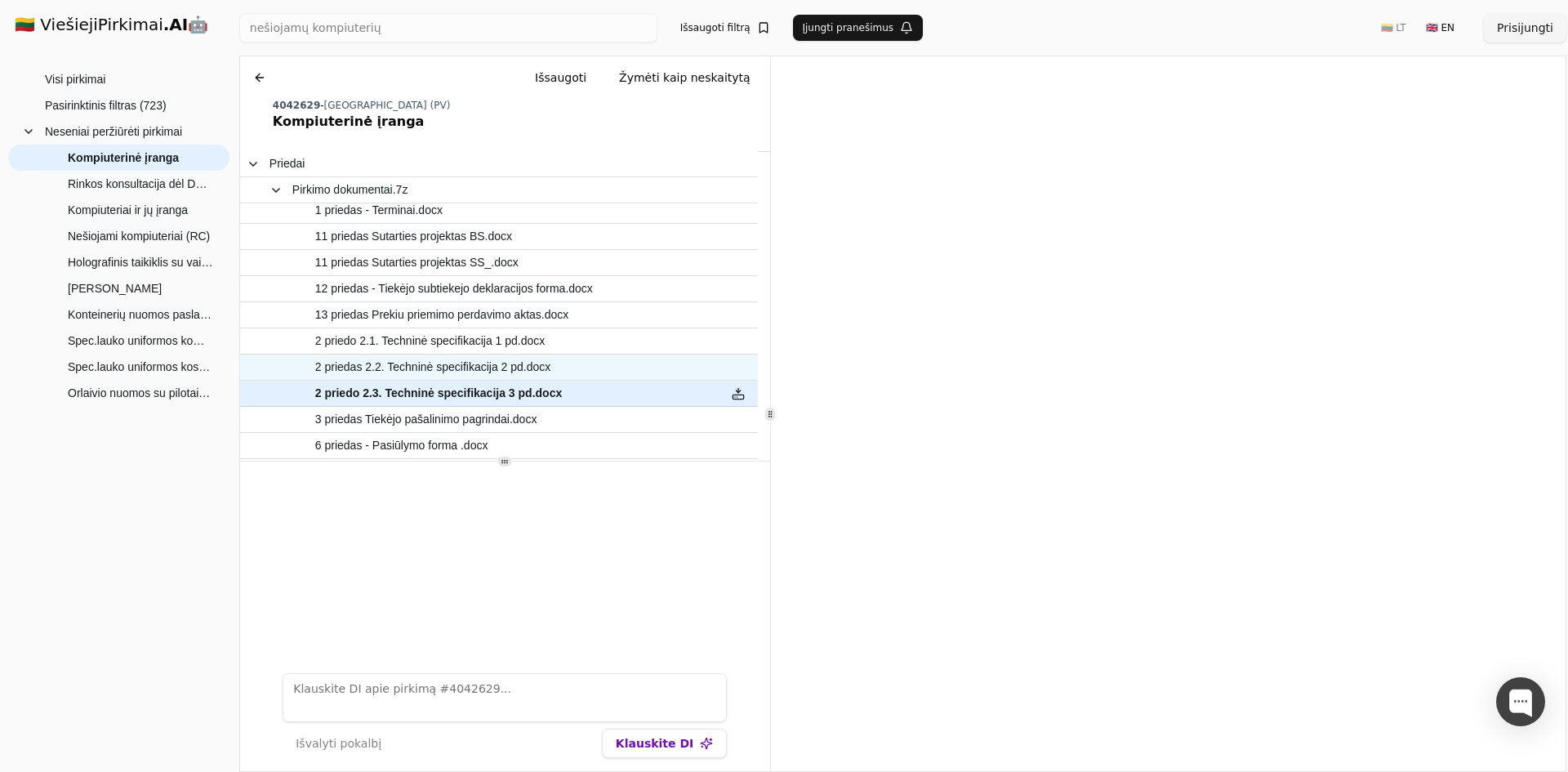
click at [401, 367] on span "2 priedas 2.2. Techninė specifikacija 2 pd.docx" at bounding box center [433, 367] width 235 height 24
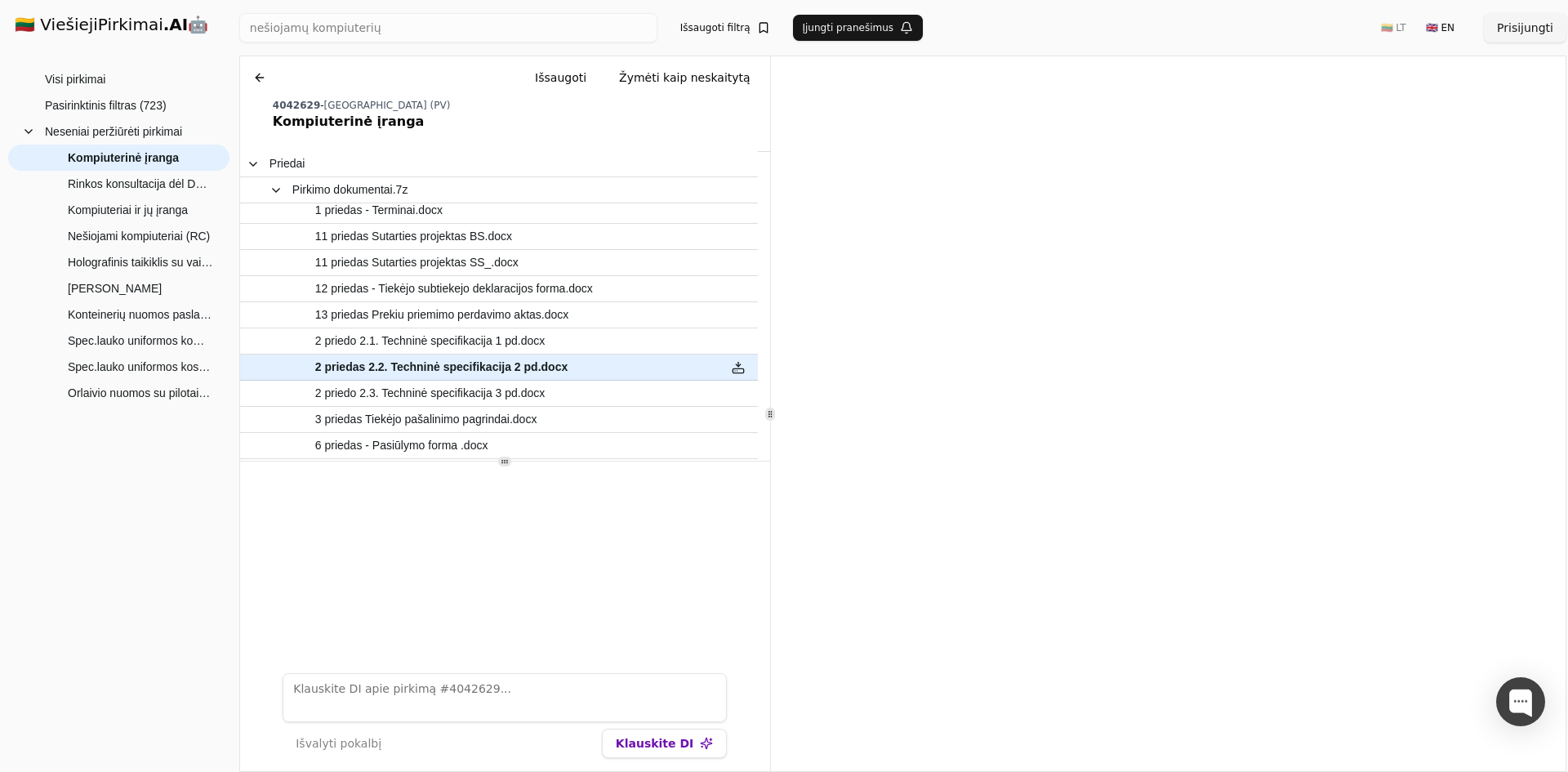
click at [355, 532] on div at bounding box center [505, 560] width 530 height 199
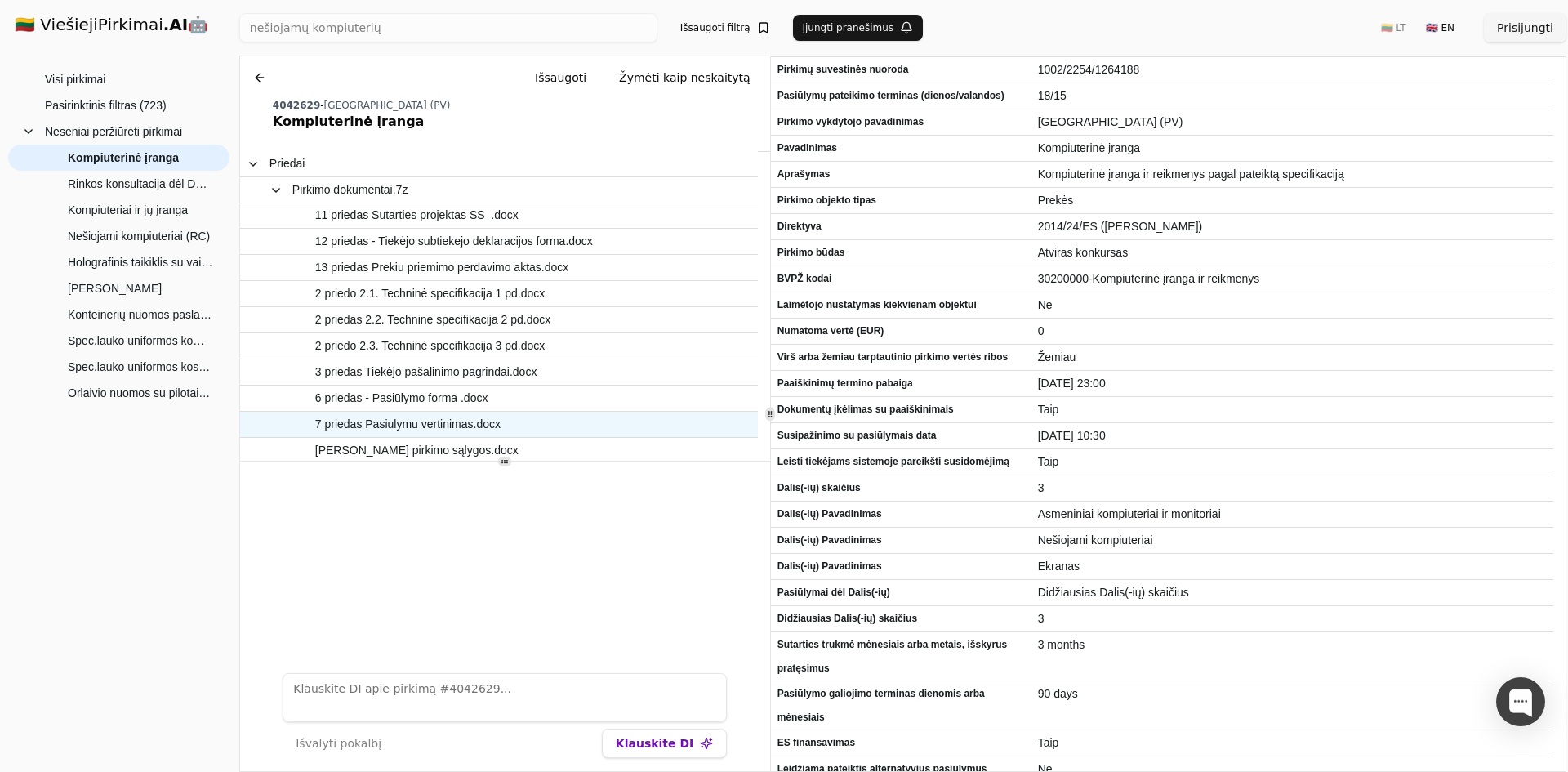
scroll to position [293, 0]
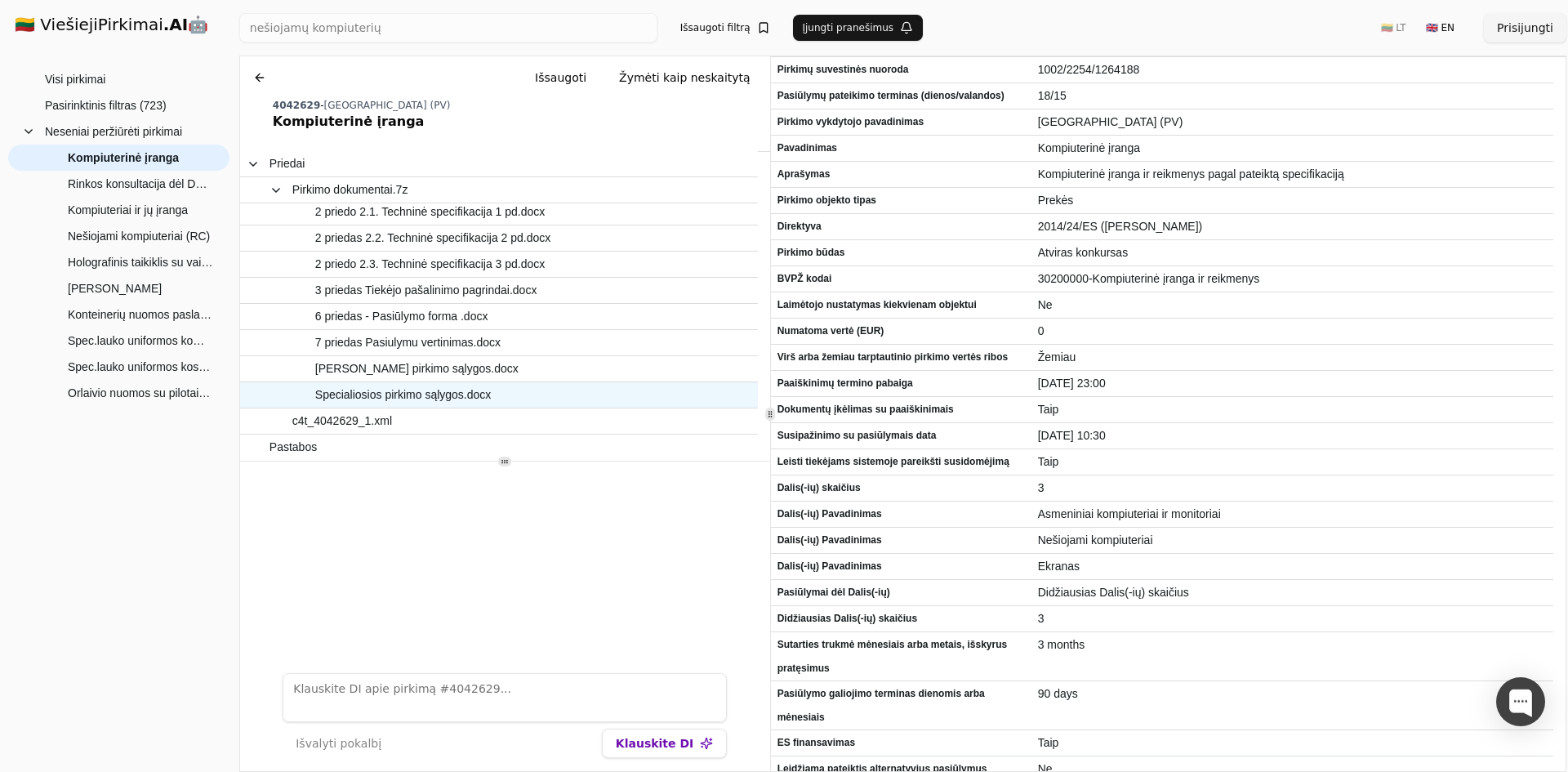
click at [400, 392] on span "Specialiosios pirkimo sąlygos.docx" at bounding box center [403, 394] width 176 height 24
